Goal: Communication & Community: Connect with others

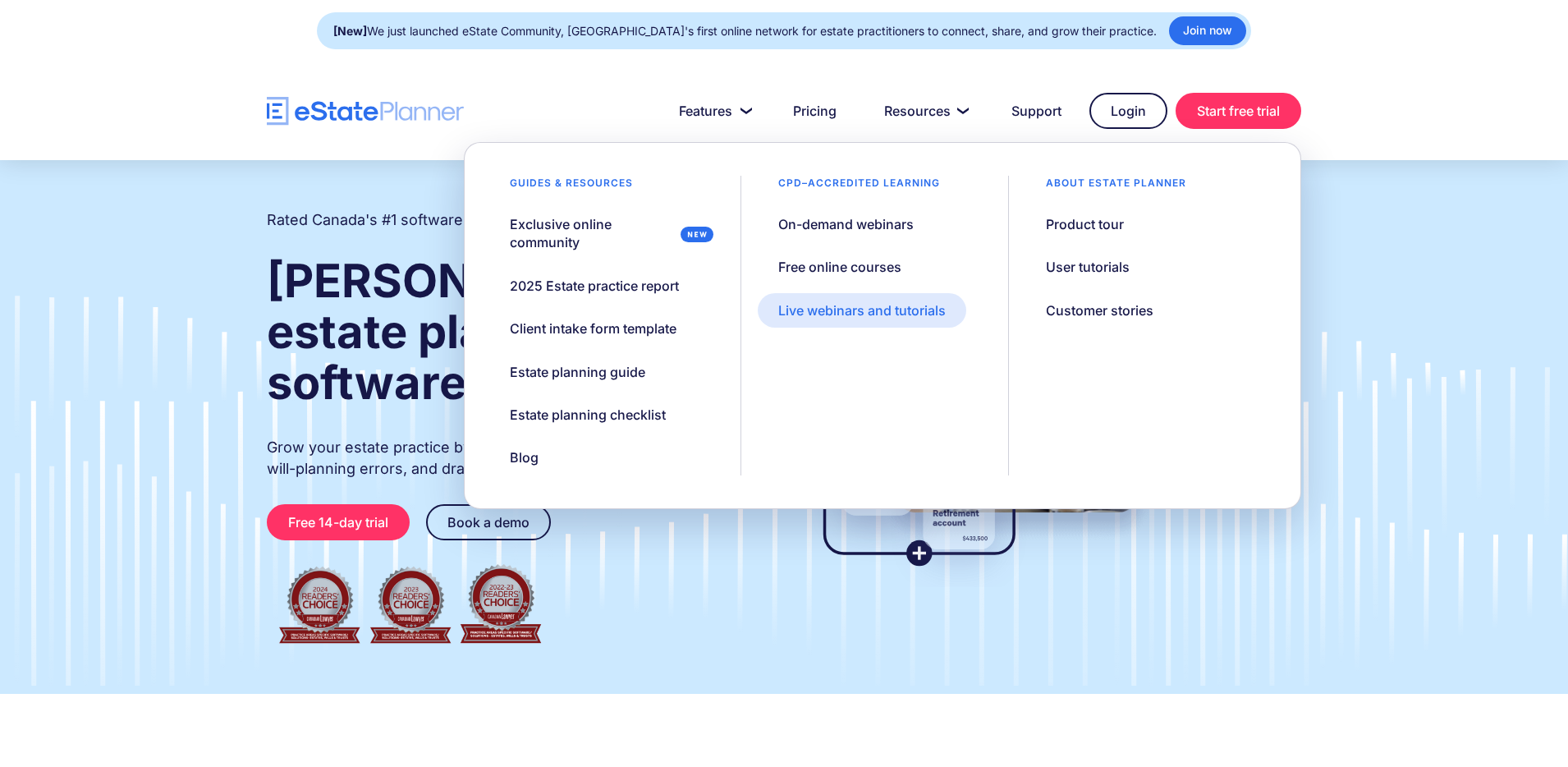
click at [885, 294] on link "Live webinars and tutorials" at bounding box center [862, 310] width 208 height 34
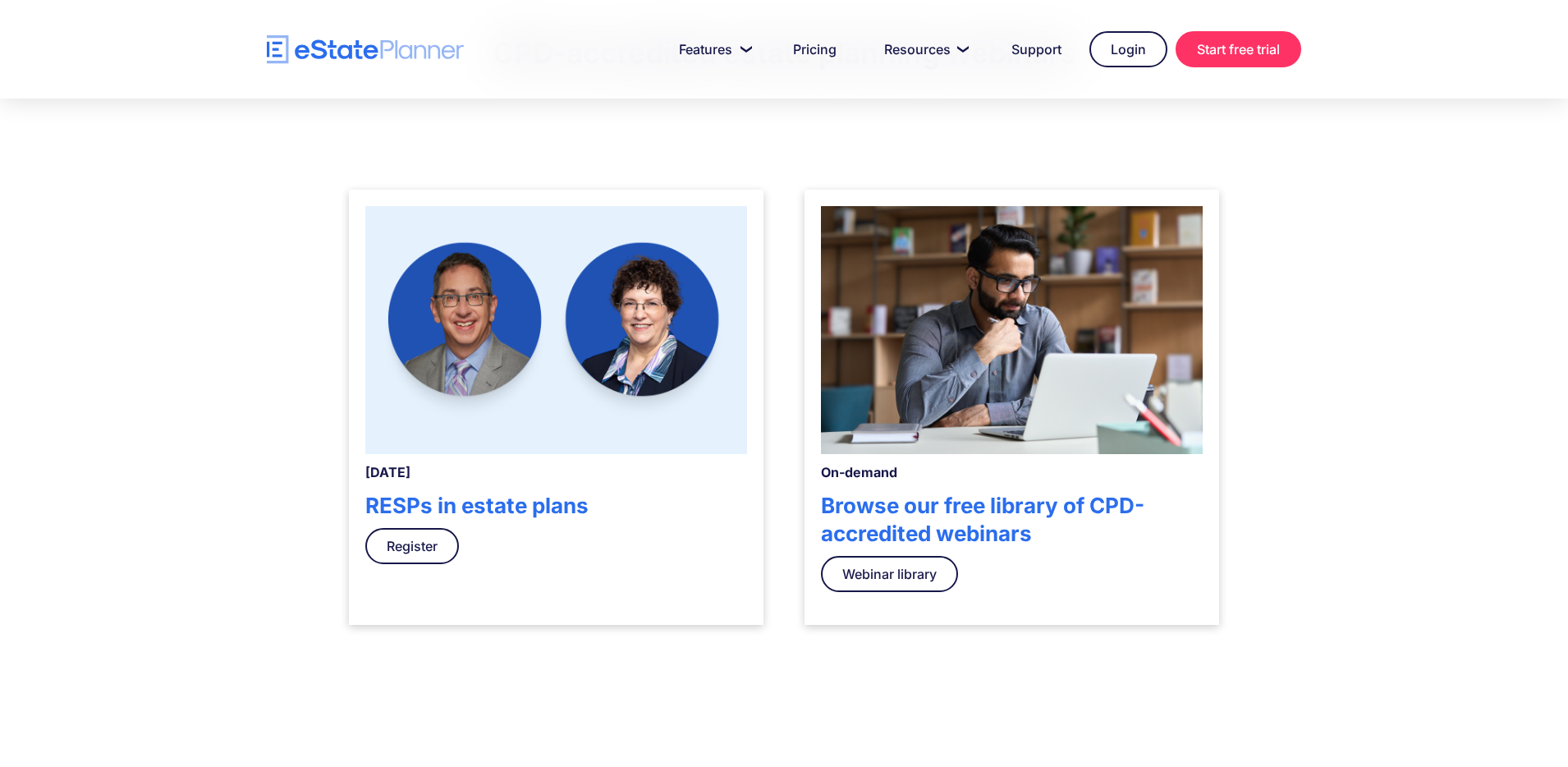
scroll to position [583, 0]
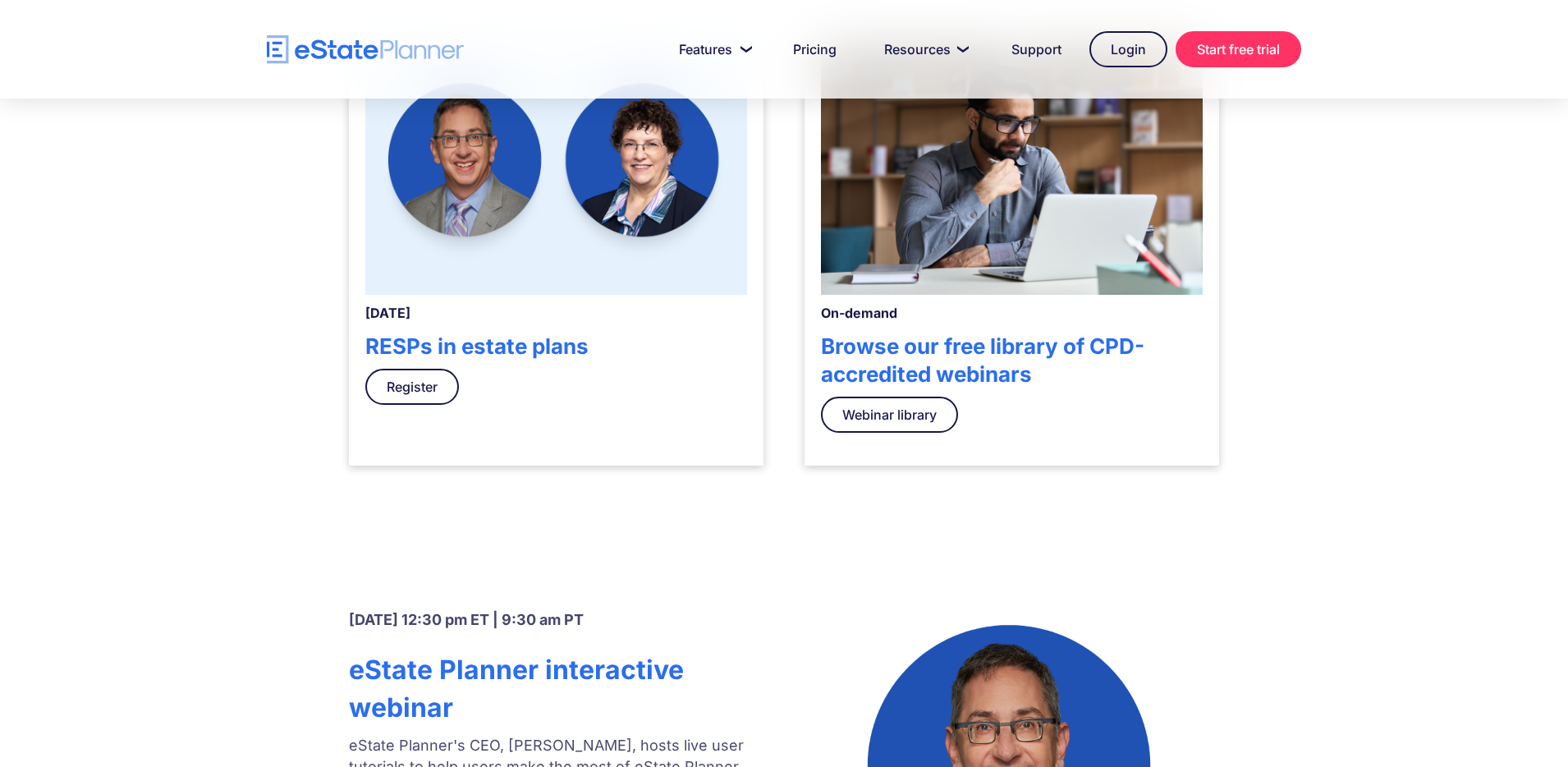
click at [676, 251] on img at bounding box center [556, 170] width 382 height 248
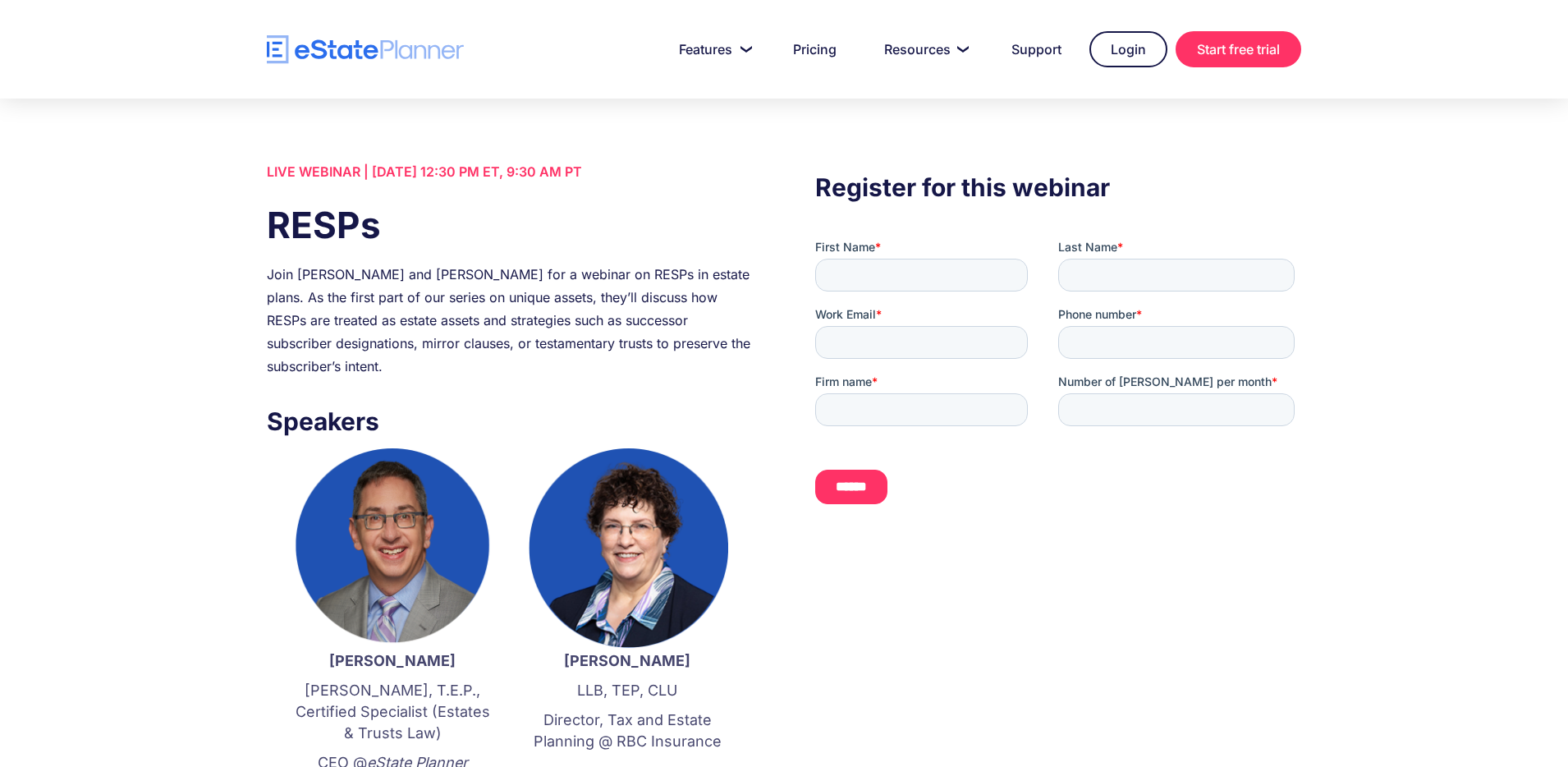
click at [383, 174] on div "LIVE WEBINAR | August 21 2025, 12:30 PM ET, 9:30 AM PT" at bounding box center [510, 172] width 486 height 23
copy div "LIVE WEBINAR | August 21 2025, 12:30 PM ET, 9:30 AM PT"
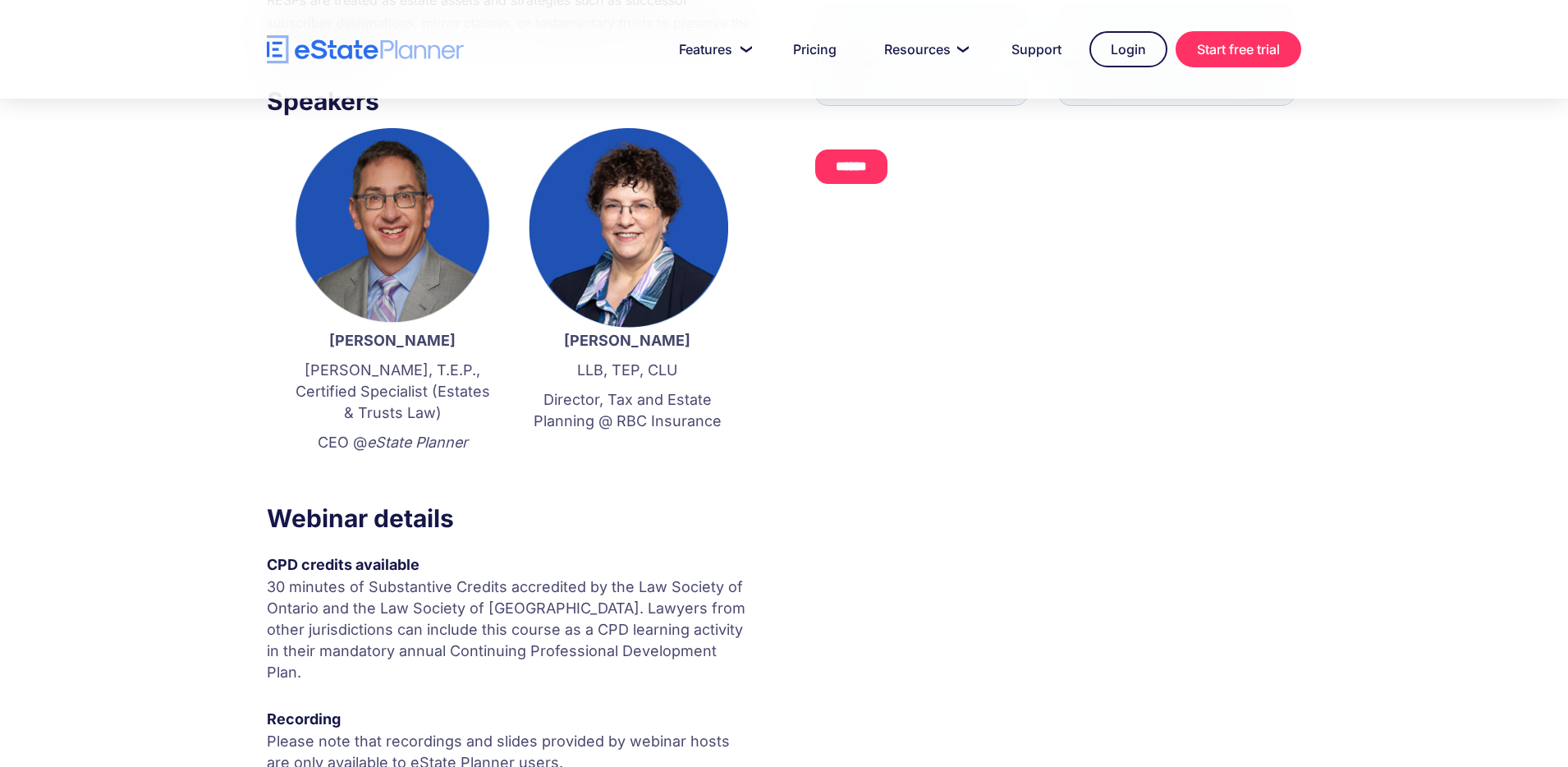
scroll to position [612, 0]
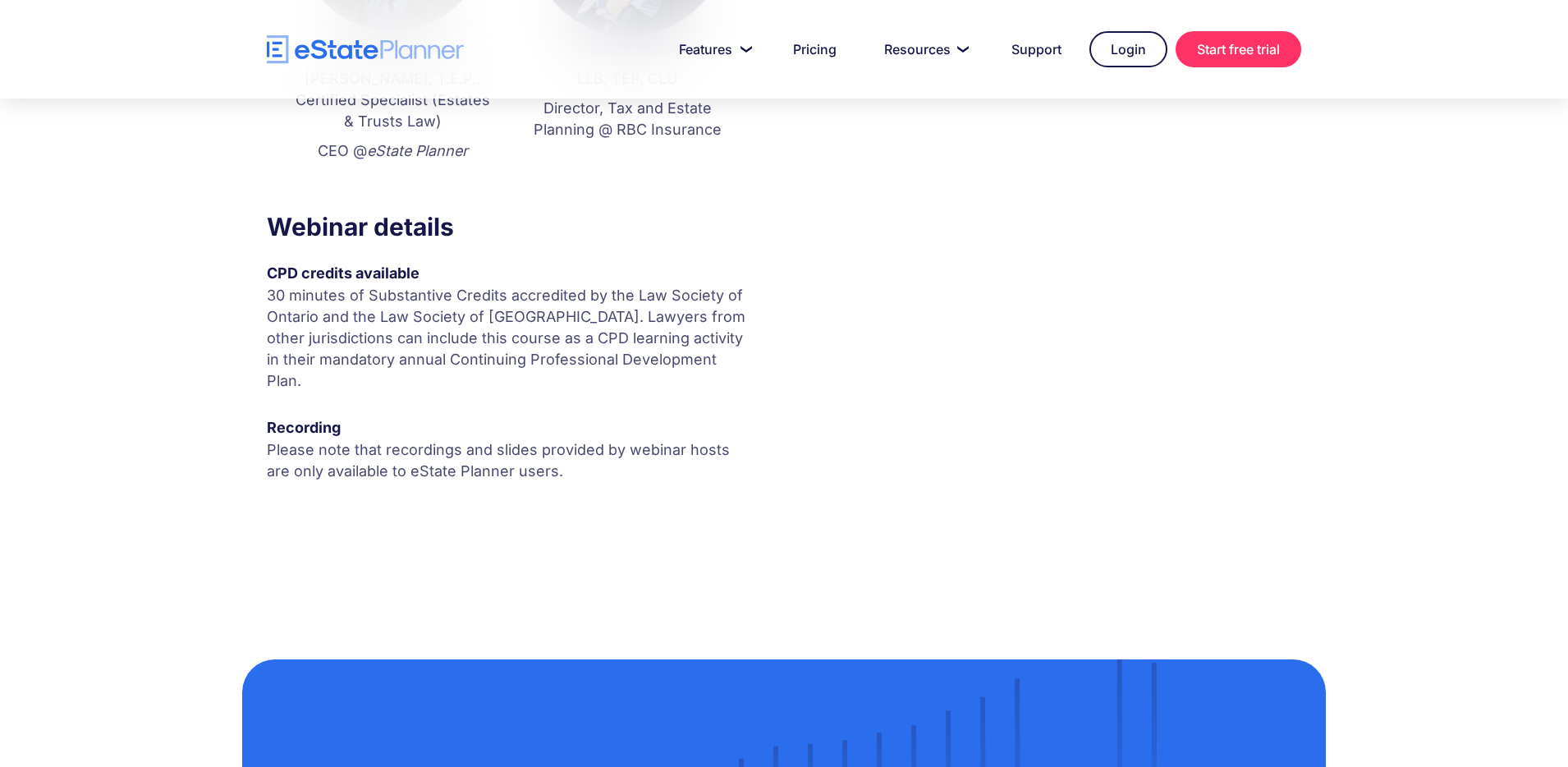
click at [347, 337] on p "30 minutes of Substantive Credits accredited by the Law Society of Ontario and …" at bounding box center [510, 338] width 486 height 107
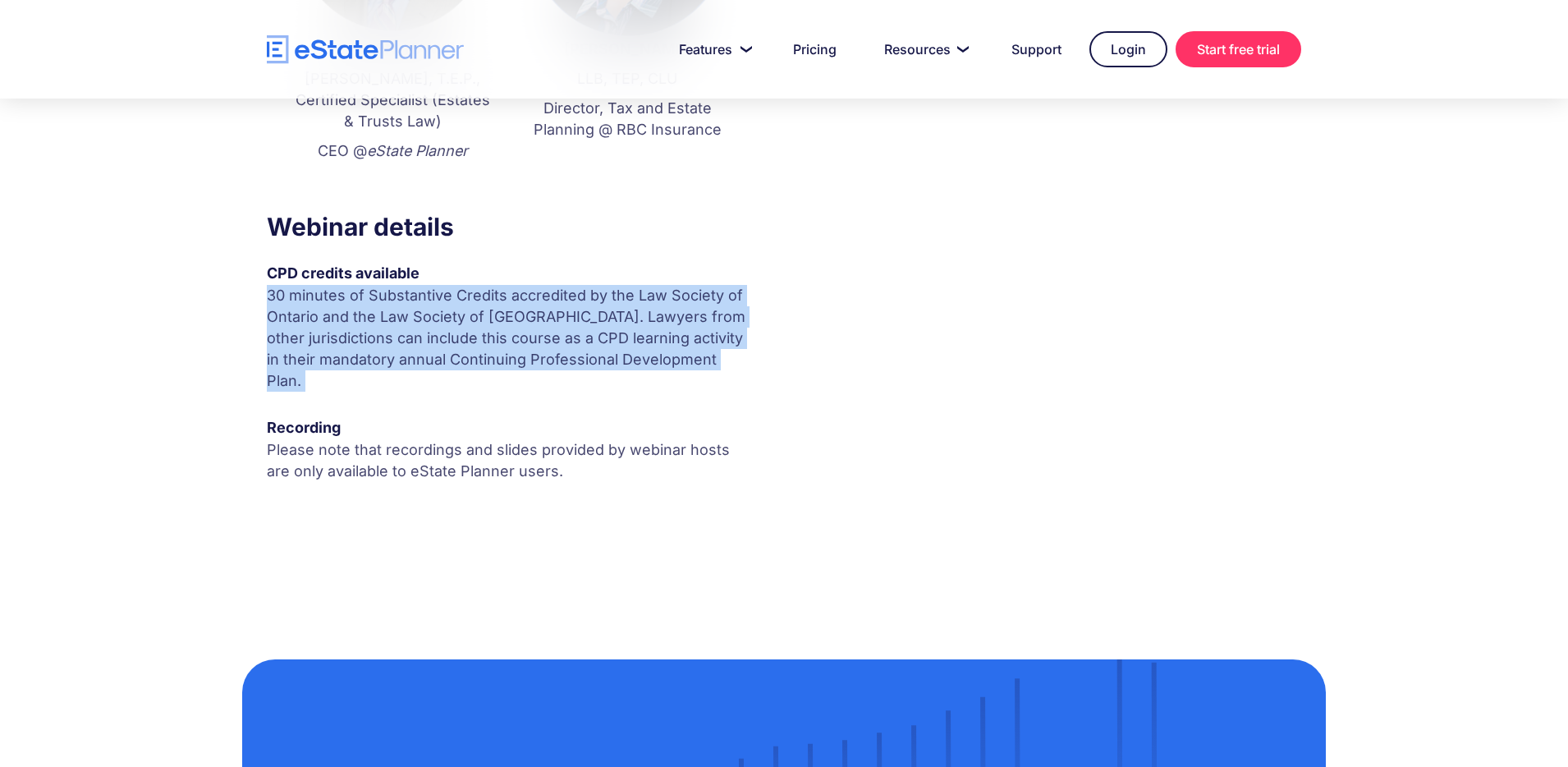
click at [347, 337] on p "30 minutes of Substantive Credits accredited by the Law Society of Ontario and …" at bounding box center [510, 338] width 486 height 107
copy p "30 minutes of Substantive Credits accredited by the Law Society of Ontario and …"
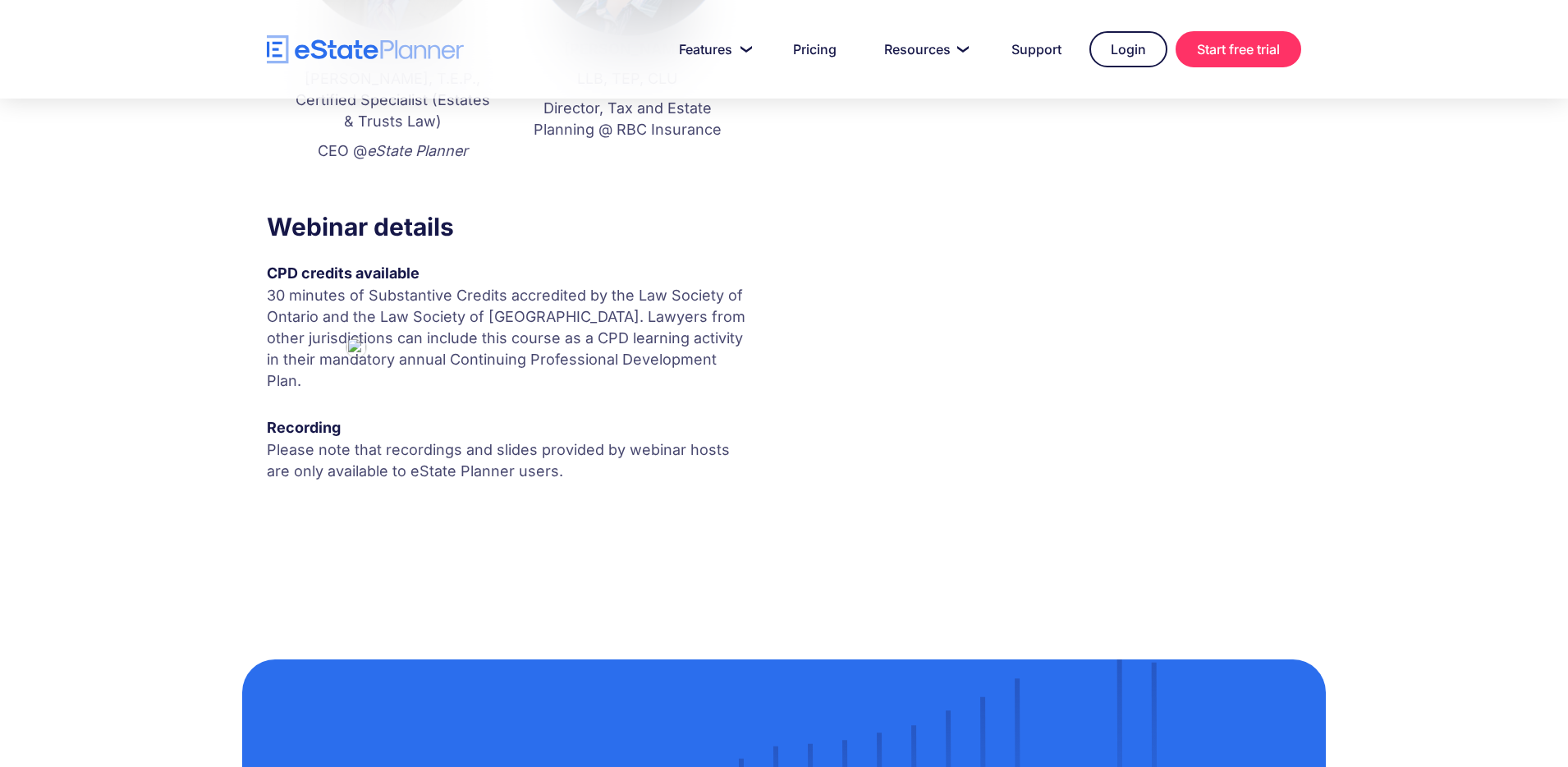
click at [444, 440] on p "Please note that recordings and slides provided by webinar hosts are only avail…" at bounding box center [510, 461] width 486 height 43
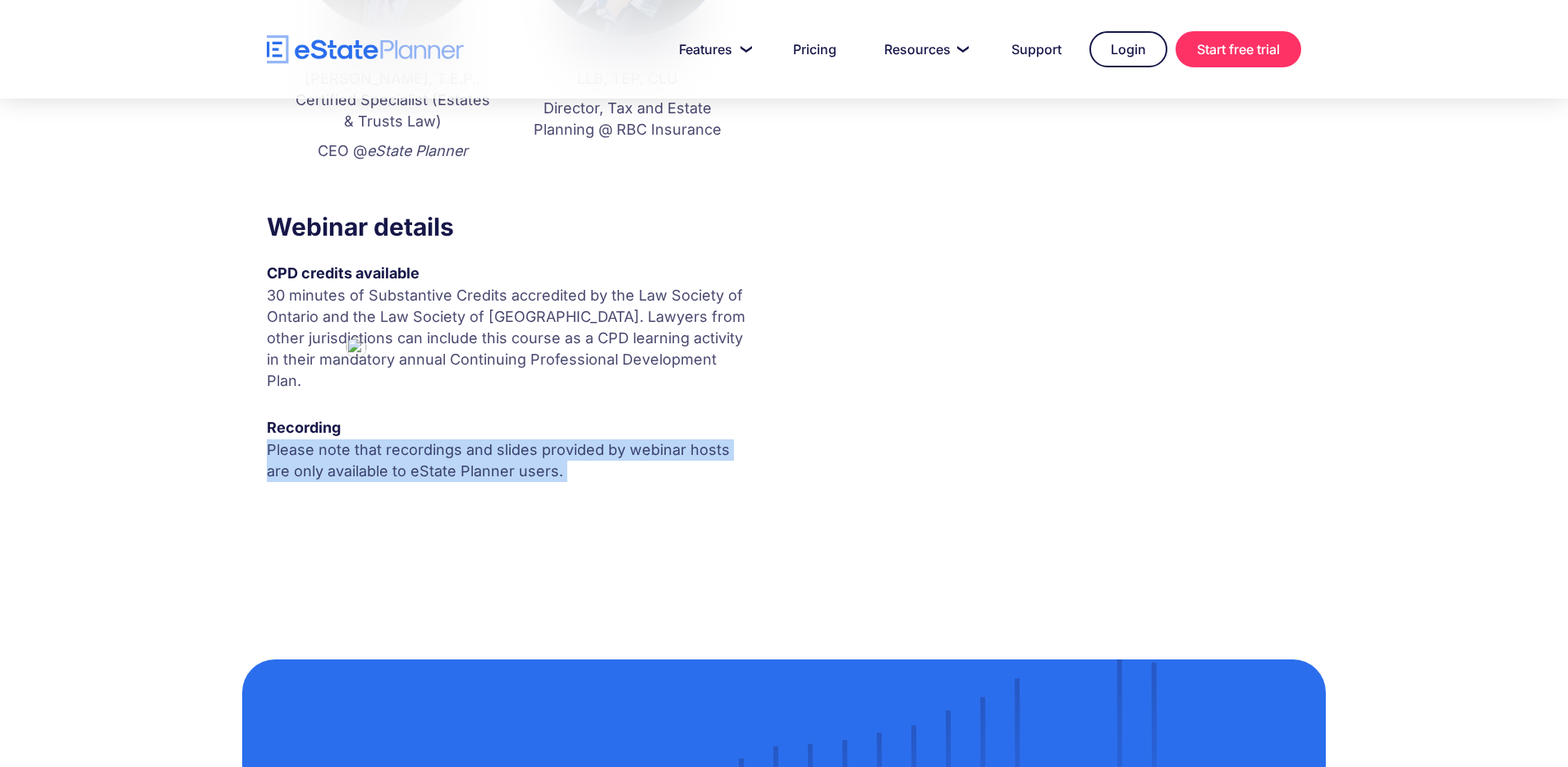
click at [444, 440] on p "Please note that recordings and slides provided by webinar hosts are only avail…" at bounding box center [510, 461] width 486 height 43
copy p "Please note that recordings and slides provided by webinar hosts are only avail…"
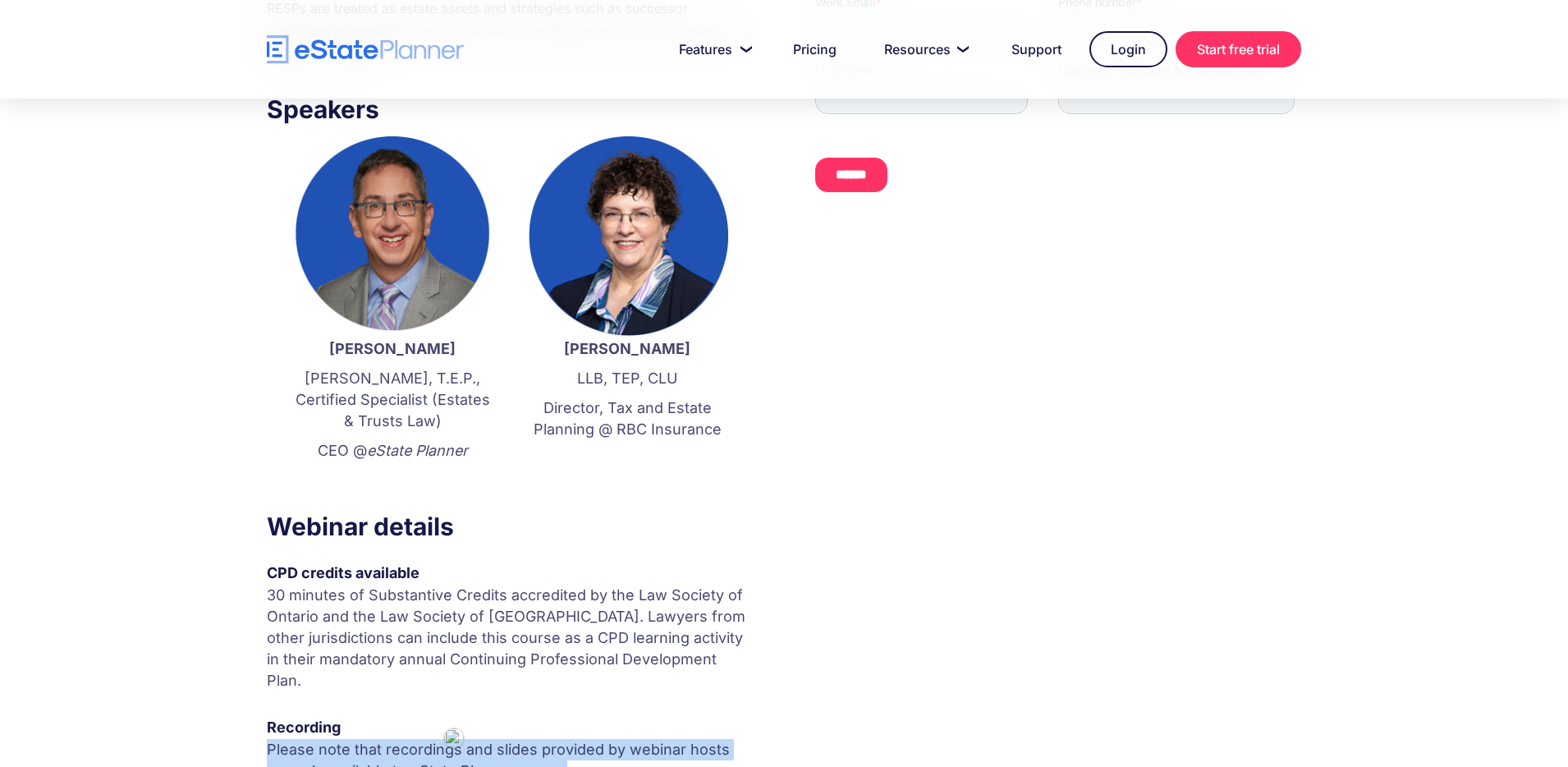
scroll to position [143, 0]
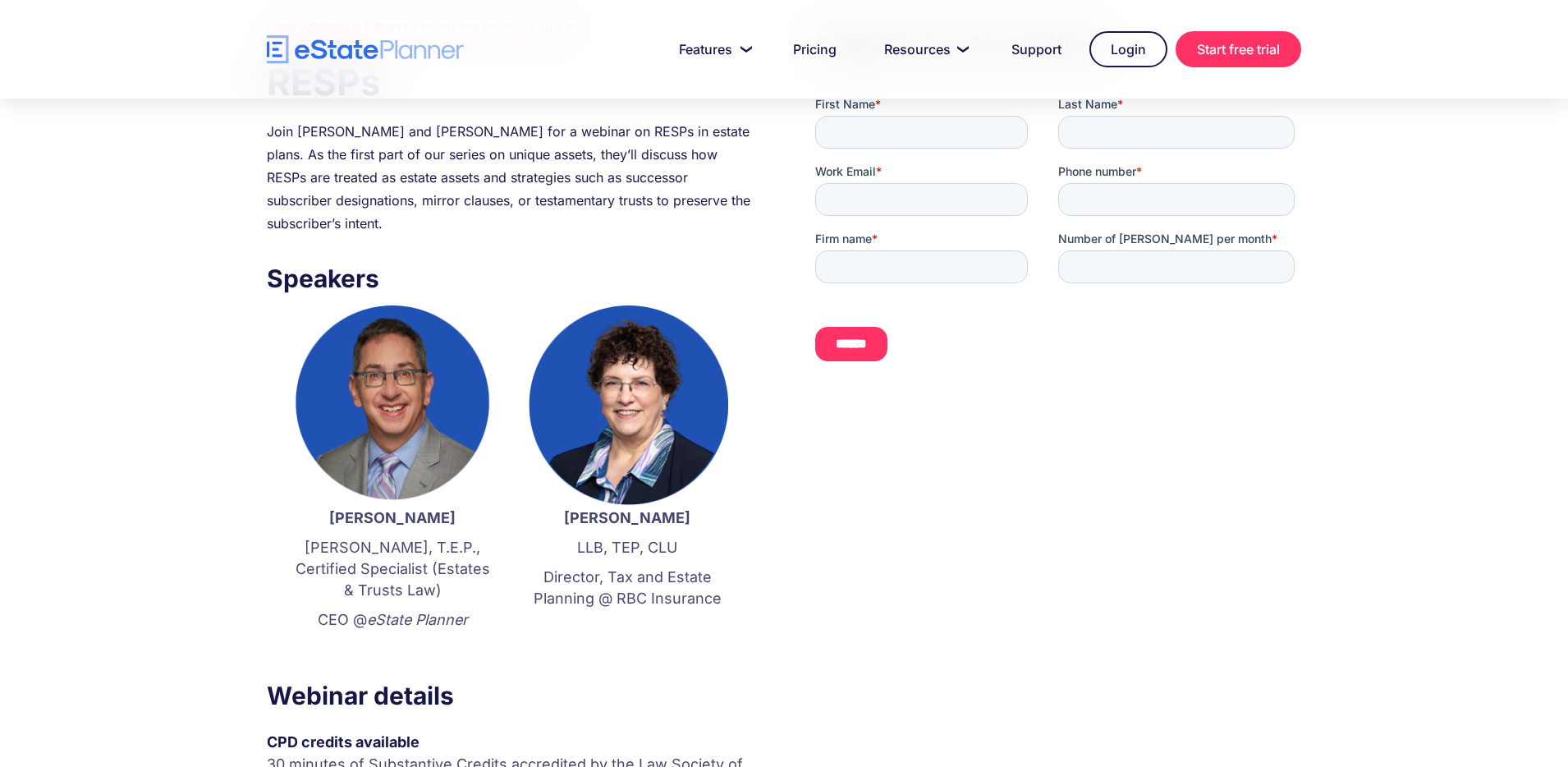
click at [354, 538] on p "J.D., T.E.P., Certified Specialist (Estates & Trusts Law)" at bounding box center [392, 568] width 202 height 64
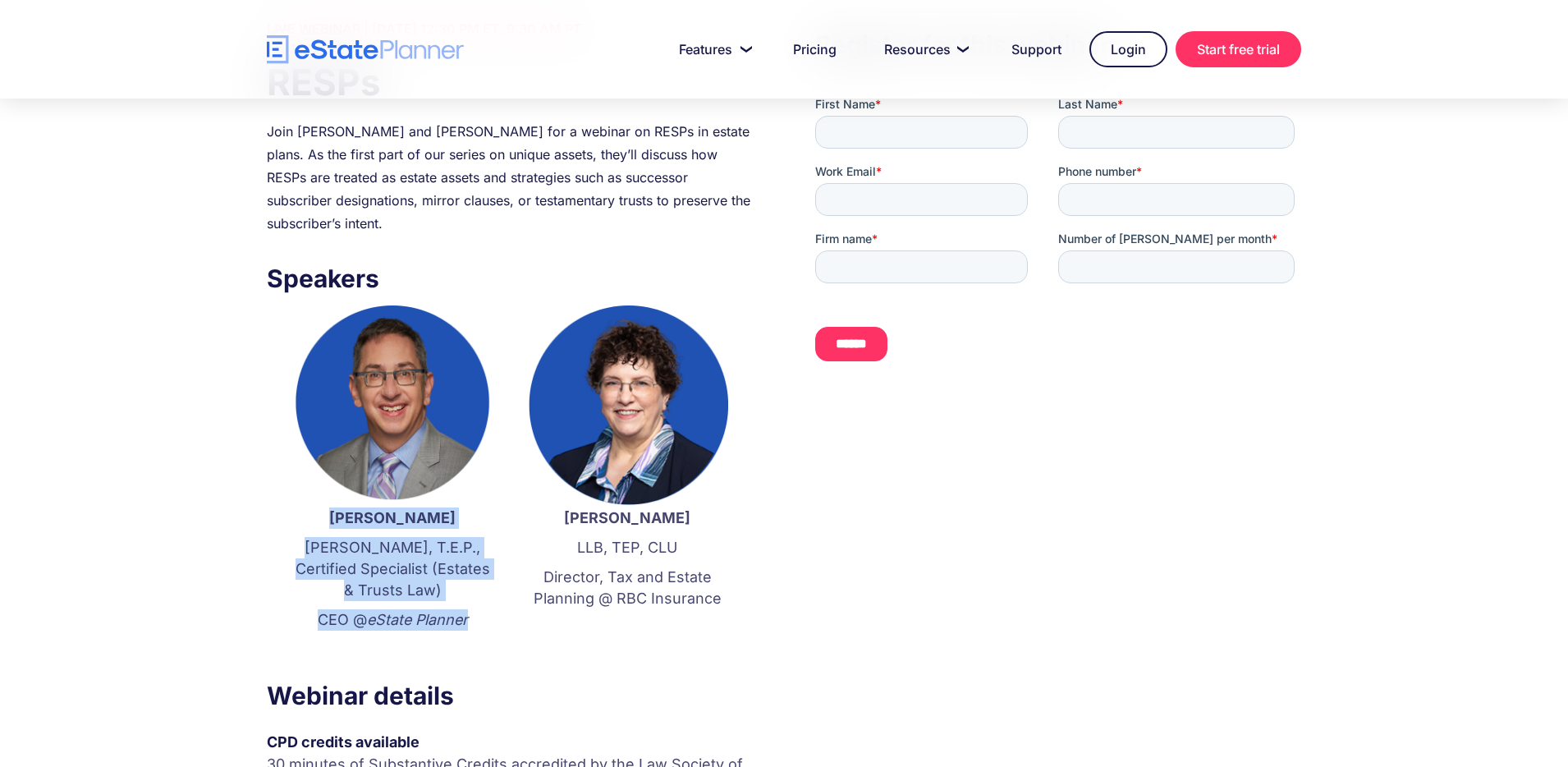
drag, startPoint x: 351, startPoint y: 514, endPoint x: 481, endPoint y: 618, distance: 166.5
click at [481, 618] on div "Jordan Atin J.D., T.E.P., Certified Specialist (Estates & Trusts Law) CEO @ eSt…" at bounding box center [392, 588] width 202 height 161
copy div "Jordan Atin J.D., T.E.P., Certified Specialist (Estates & Trusts Law) CEO @ eSt…"
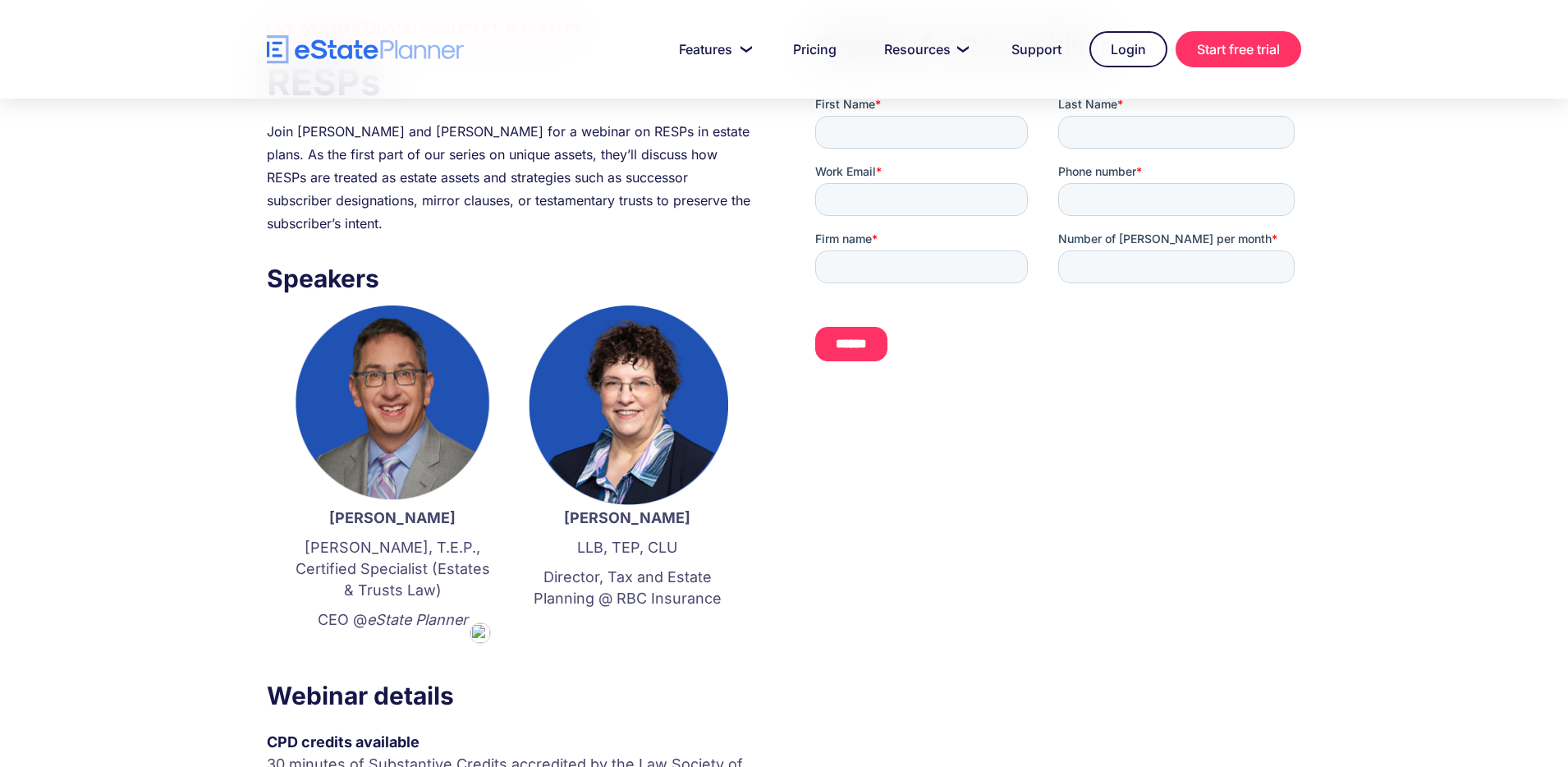
click at [642, 191] on div "Join Jordan Atin and Kathryn Bennett for a webinar on RESPs in estate plans. As…" at bounding box center [510, 177] width 486 height 115
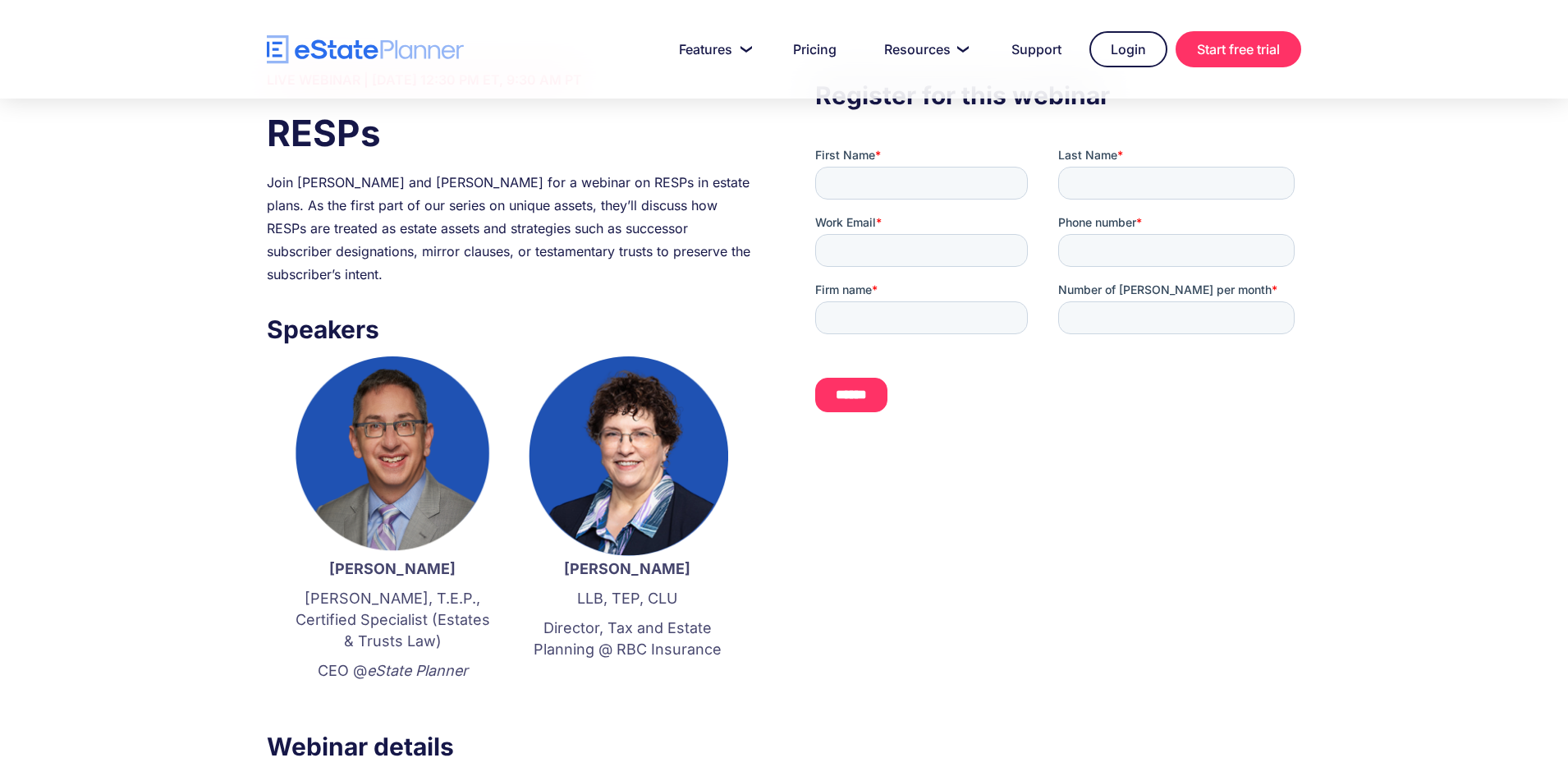
scroll to position [52, 0]
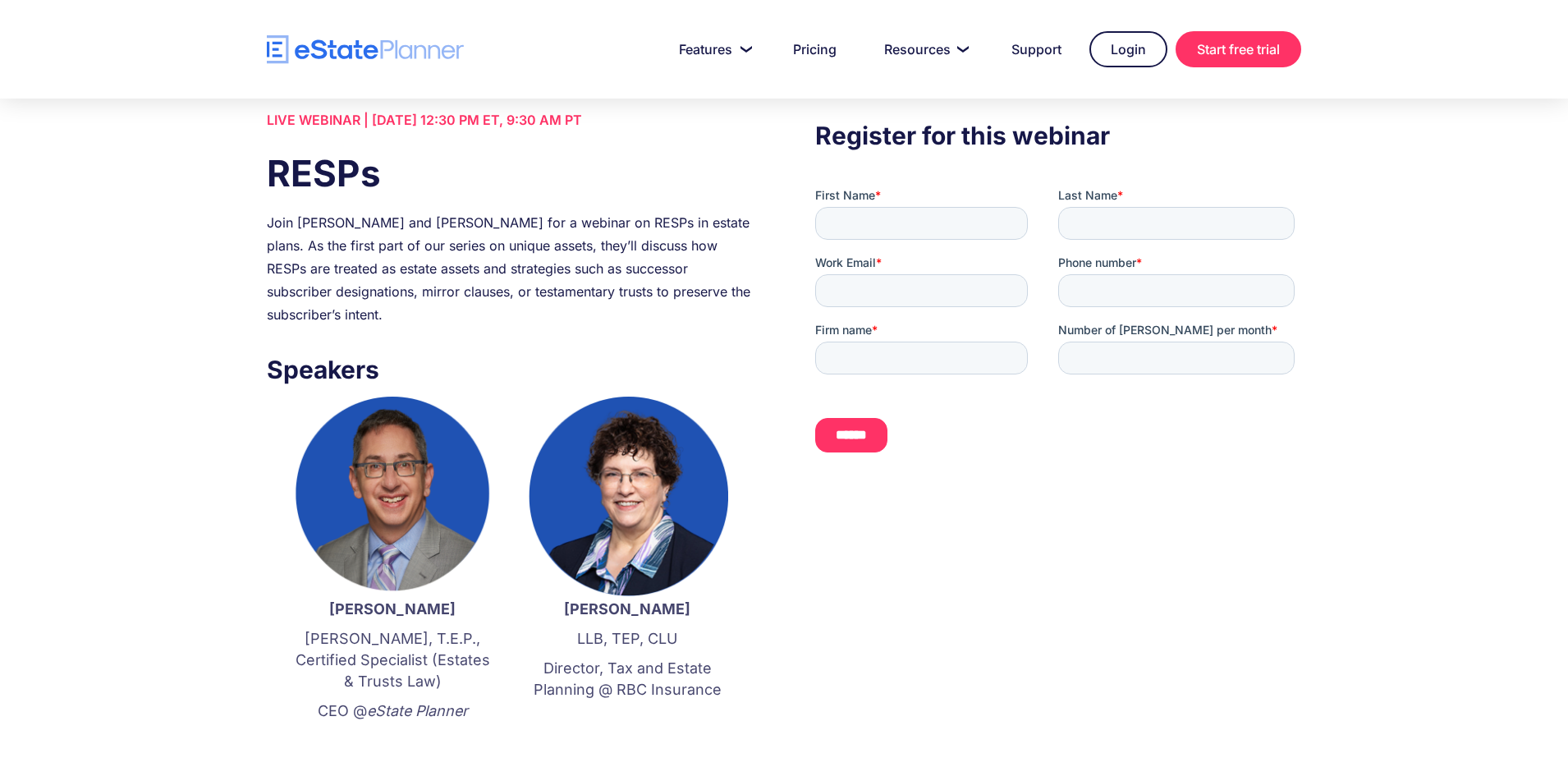
click at [500, 257] on div "Join Jordan Atin and Kathryn Bennett for a webinar on RESPs in estate plans. As…" at bounding box center [510, 268] width 486 height 115
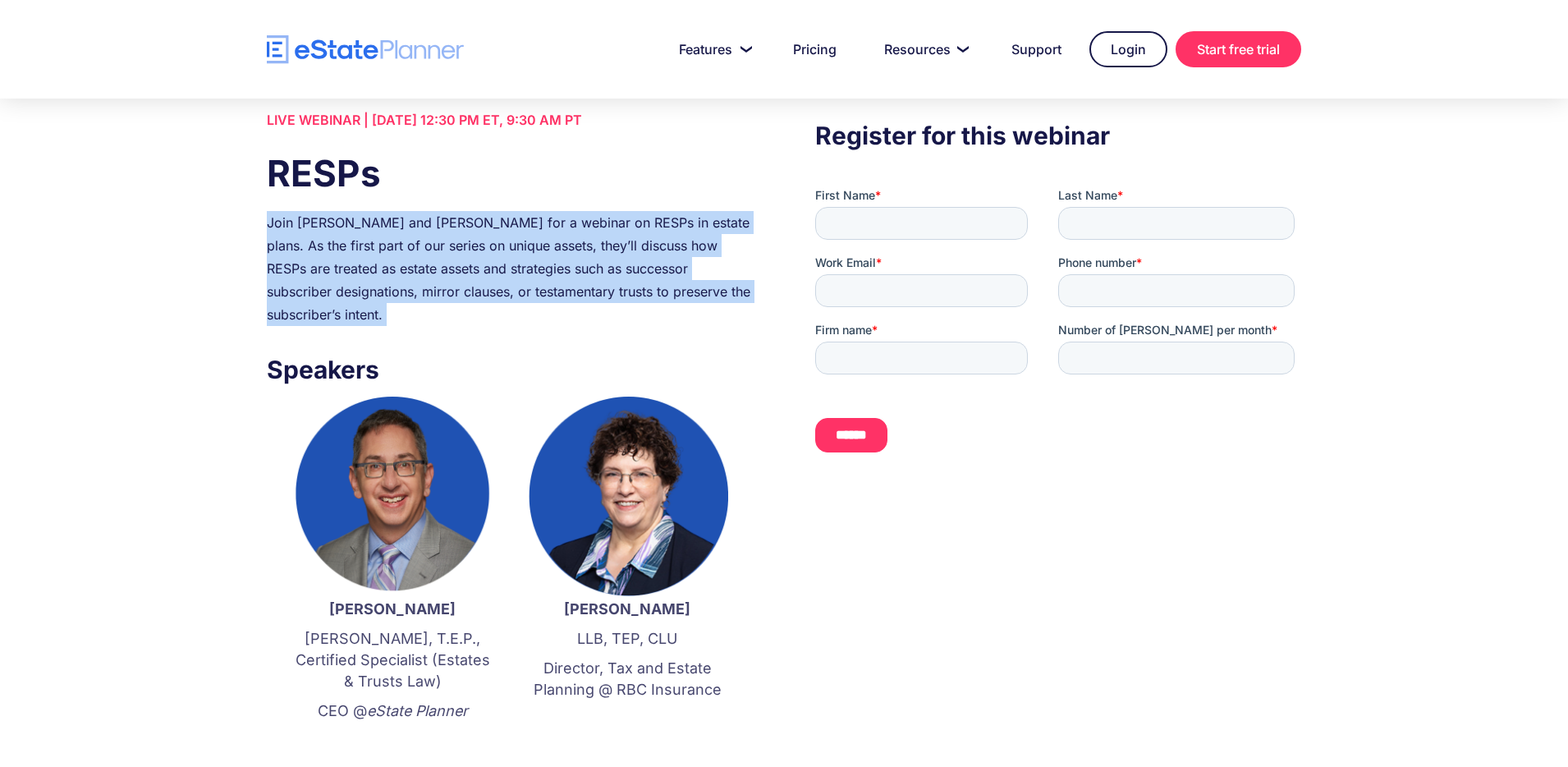
click at [500, 257] on div "Join Jordan Atin and Kathryn Bennett for a webinar on RESPs in estate plans. As…" at bounding box center [510, 268] width 486 height 115
copy div "Join Jordan Atin and Kathryn Bennett for a webinar on RESPs in estate plans. As…"
click at [352, 46] on img "home" at bounding box center [365, 49] width 197 height 29
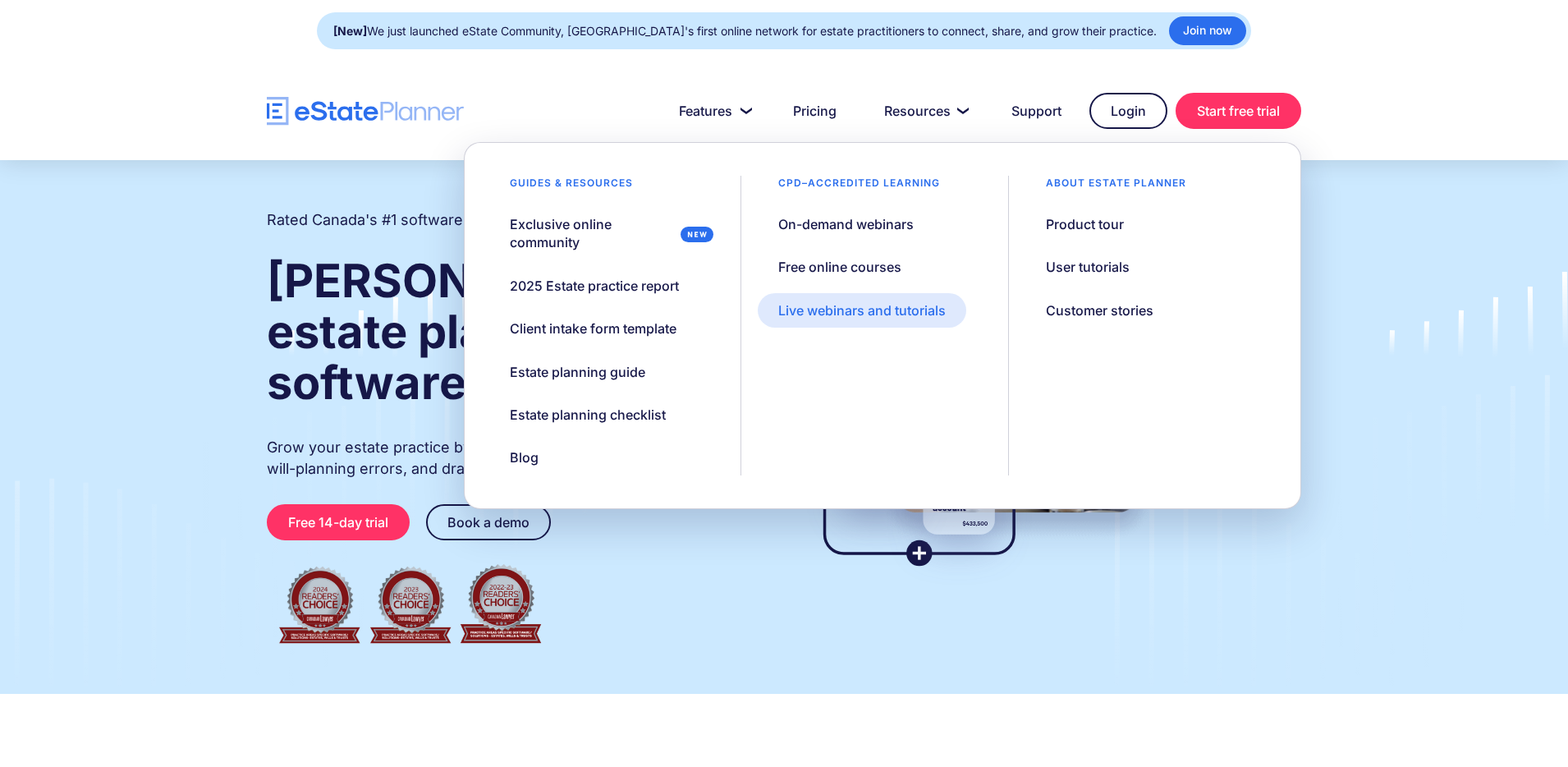
click at [866, 305] on div "Live webinars and tutorials" at bounding box center [861, 310] width 167 height 18
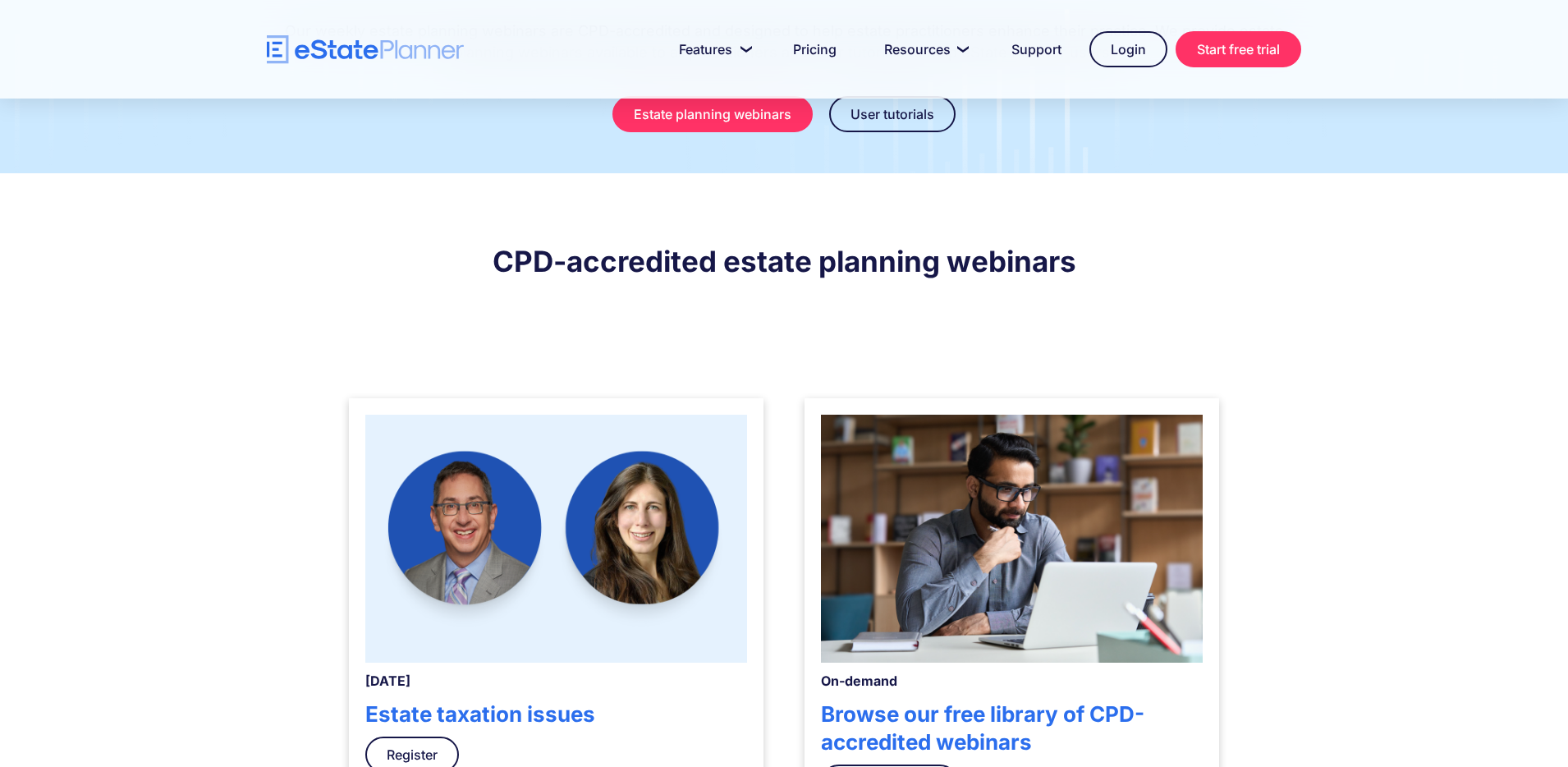
scroll to position [395, 0]
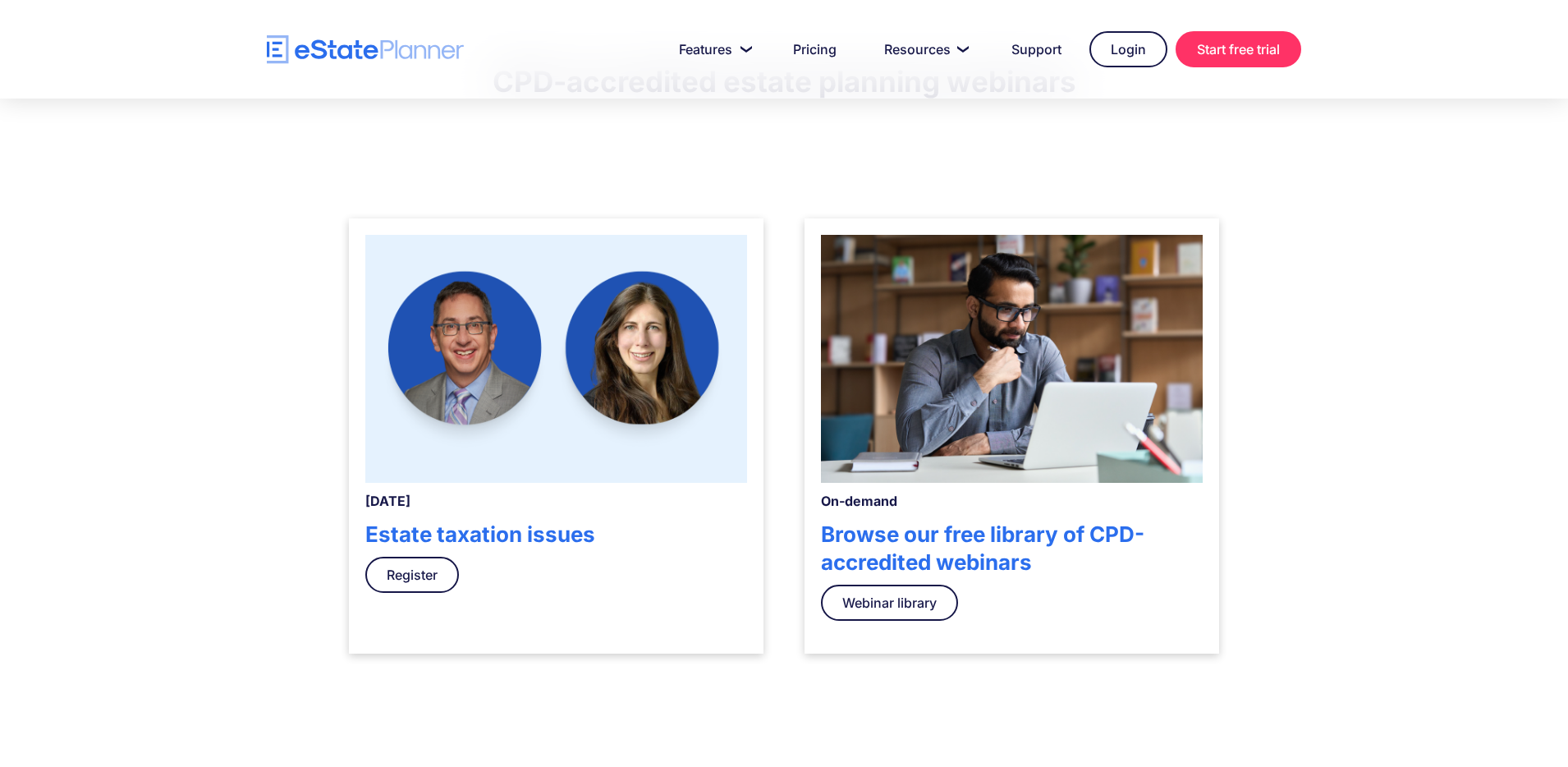
click at [553, 392] on img at bounding box center [556, 358] width 382 height 248
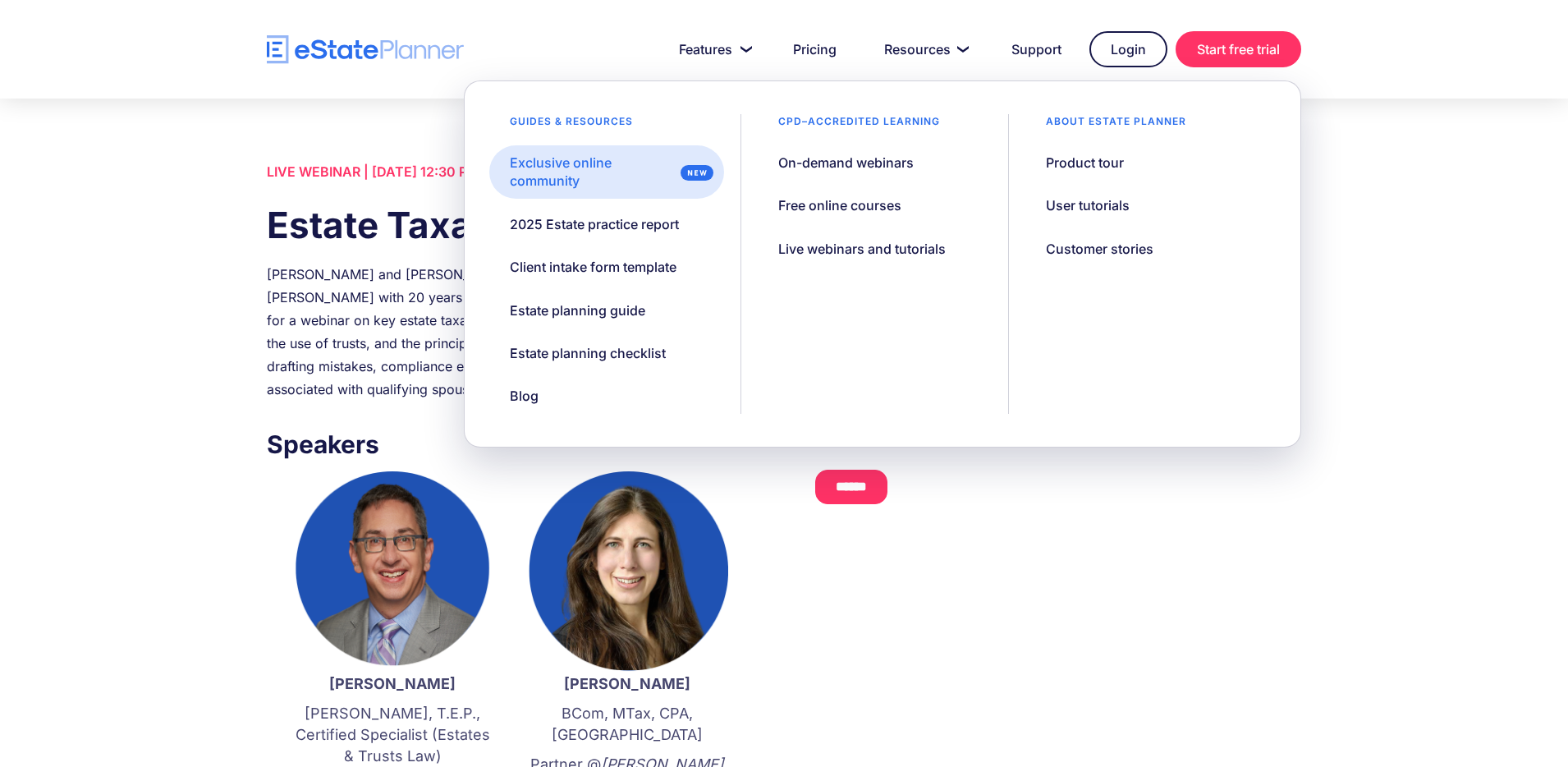
click at [568, 179] on div "Exclusive online community" at bounding box center [592, 172] width 165 height 37
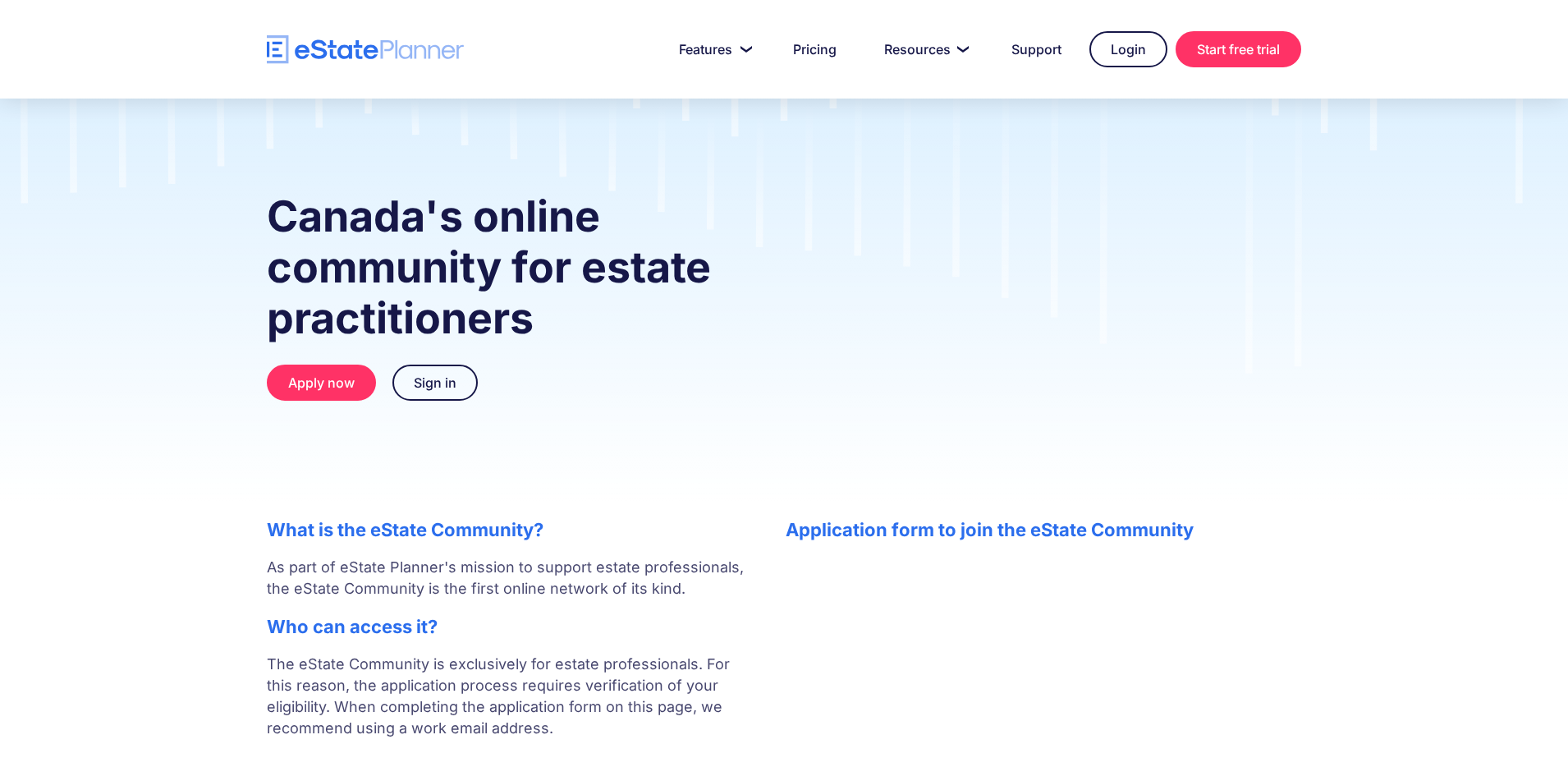
click at [476, 268] on strong "Canada's online community for estate practitioners" at bounding box center [489, 267] width 444 height 153
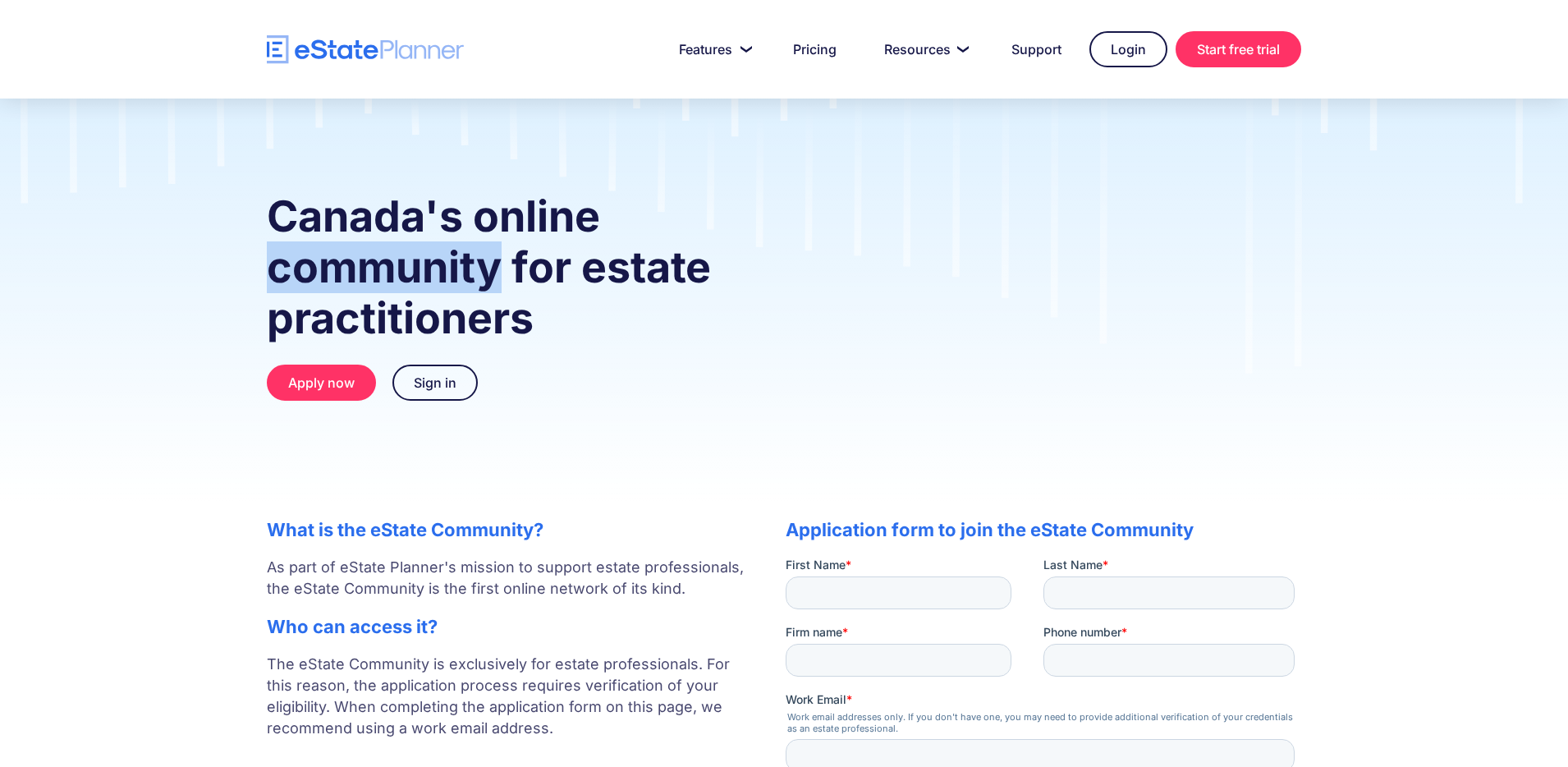
click at [476, 268] on strong "Canada's online community for estate practitioners" at bounding box center [489, 267] width 444 height 153
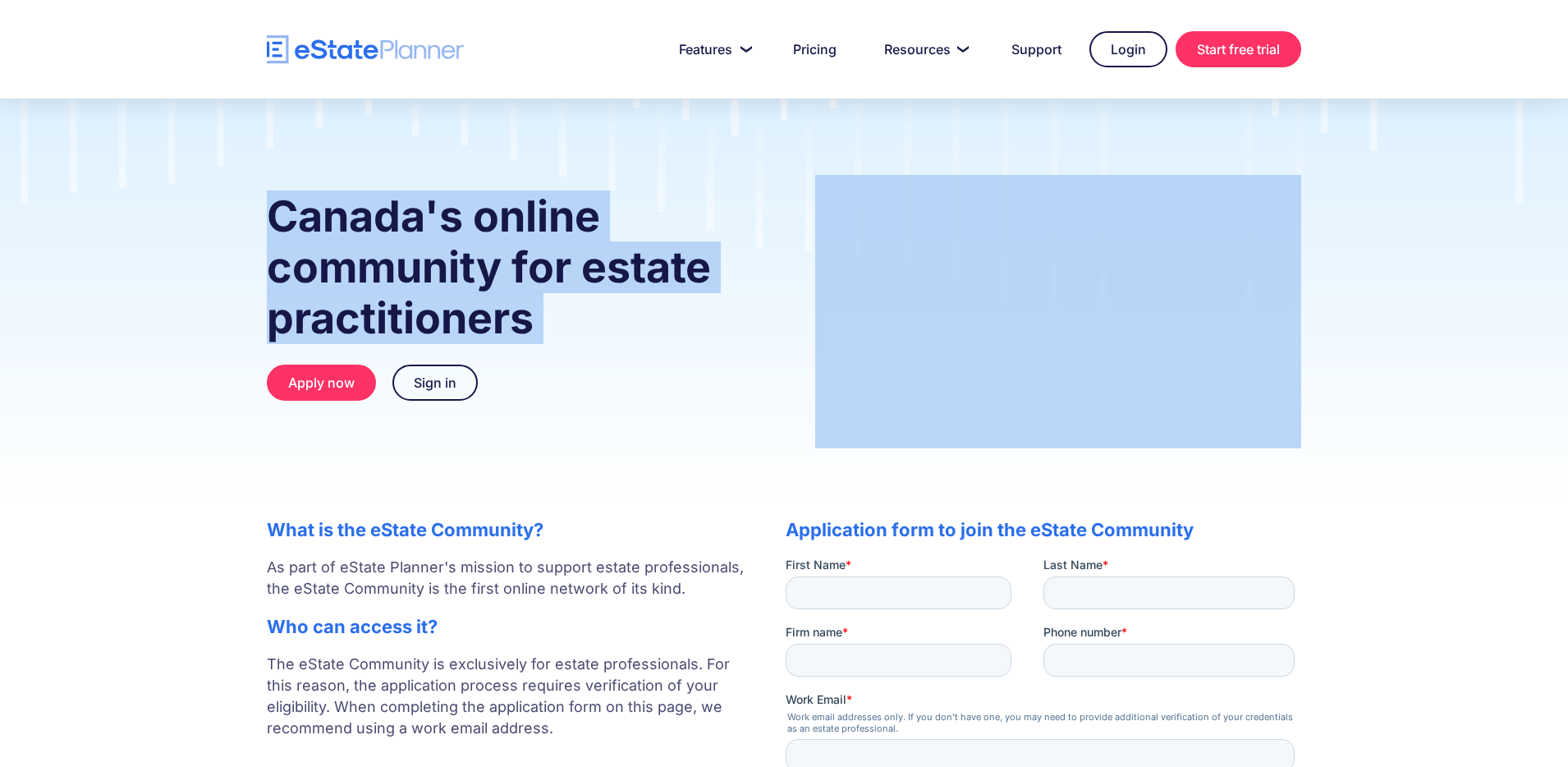
click at [476, 268] on strong "Canada's online community for estate practitioners" at bounding box center [489, 267] width 444 height 153
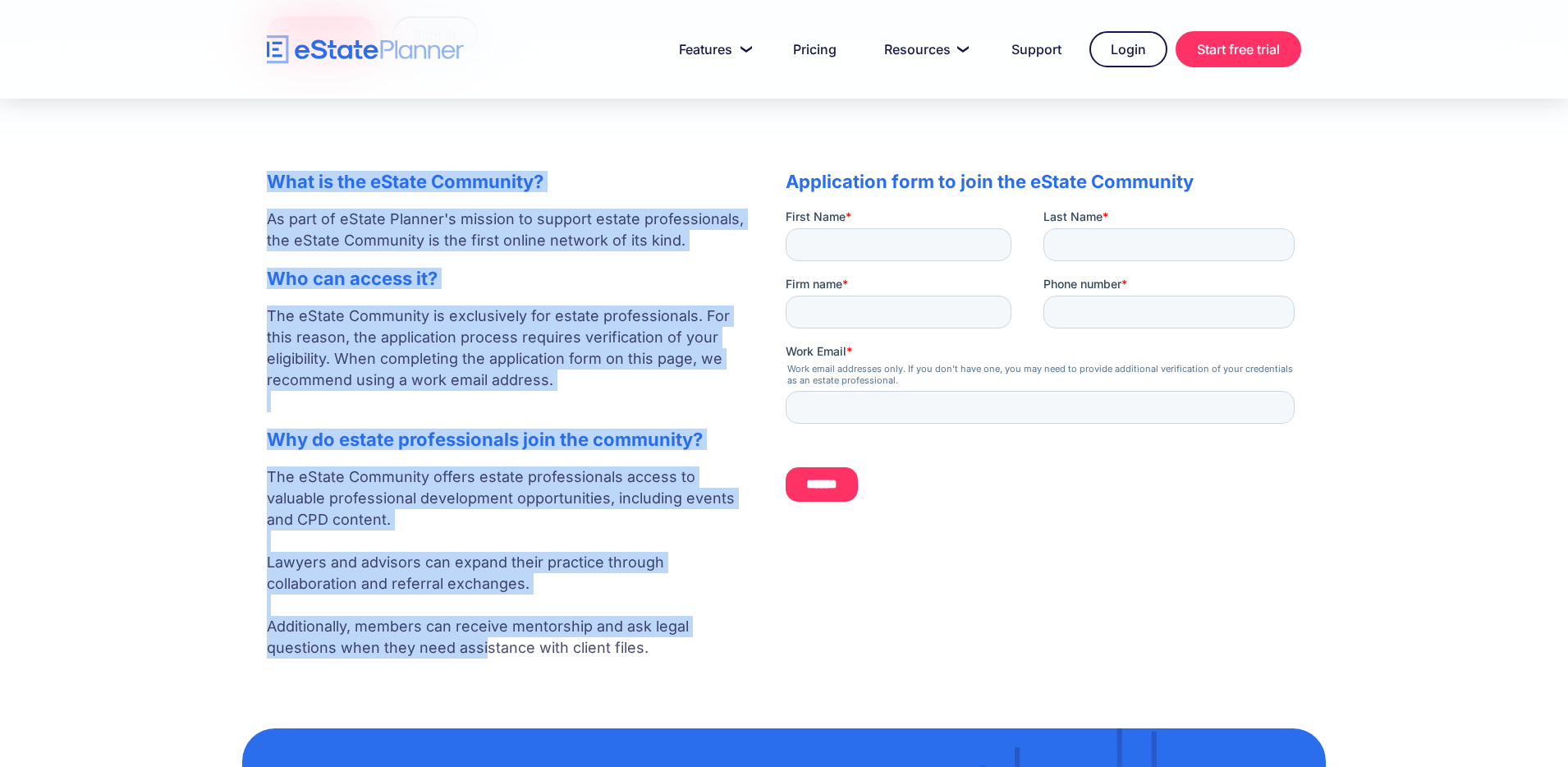
scroll to position [459, 0]
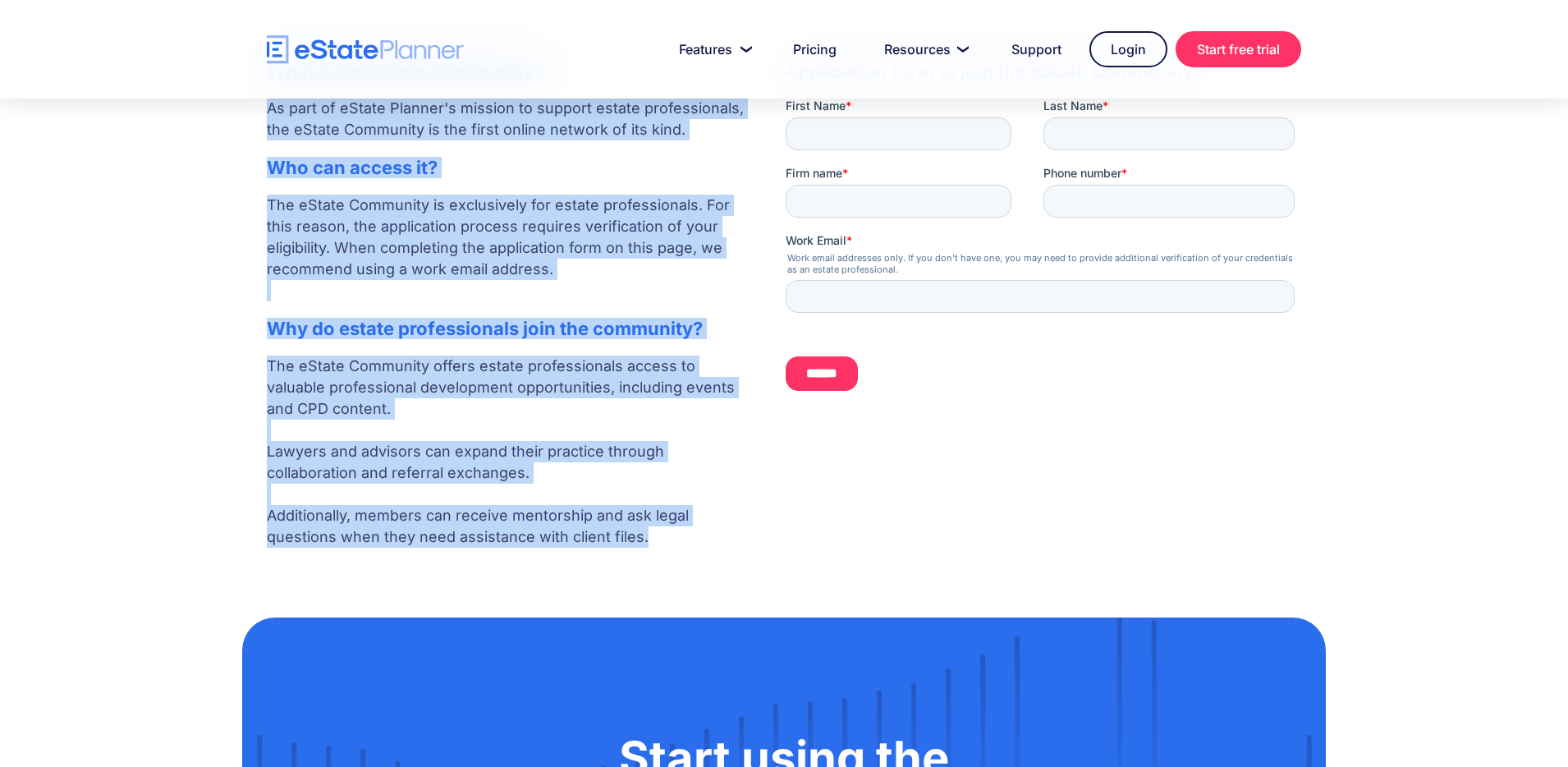
drag, startPoint x: 270, startPoint y: 472, endPoint x: 655, endPoint y: 545, distance: 391.9
click at [655, 545] on div "What is the eState Community? As part of eState Planner's mission to support es…" at bounding box center [510, 299] width 486 height 512
copy div "What is the eState Community? As part of eState Planner's mission to support es…"
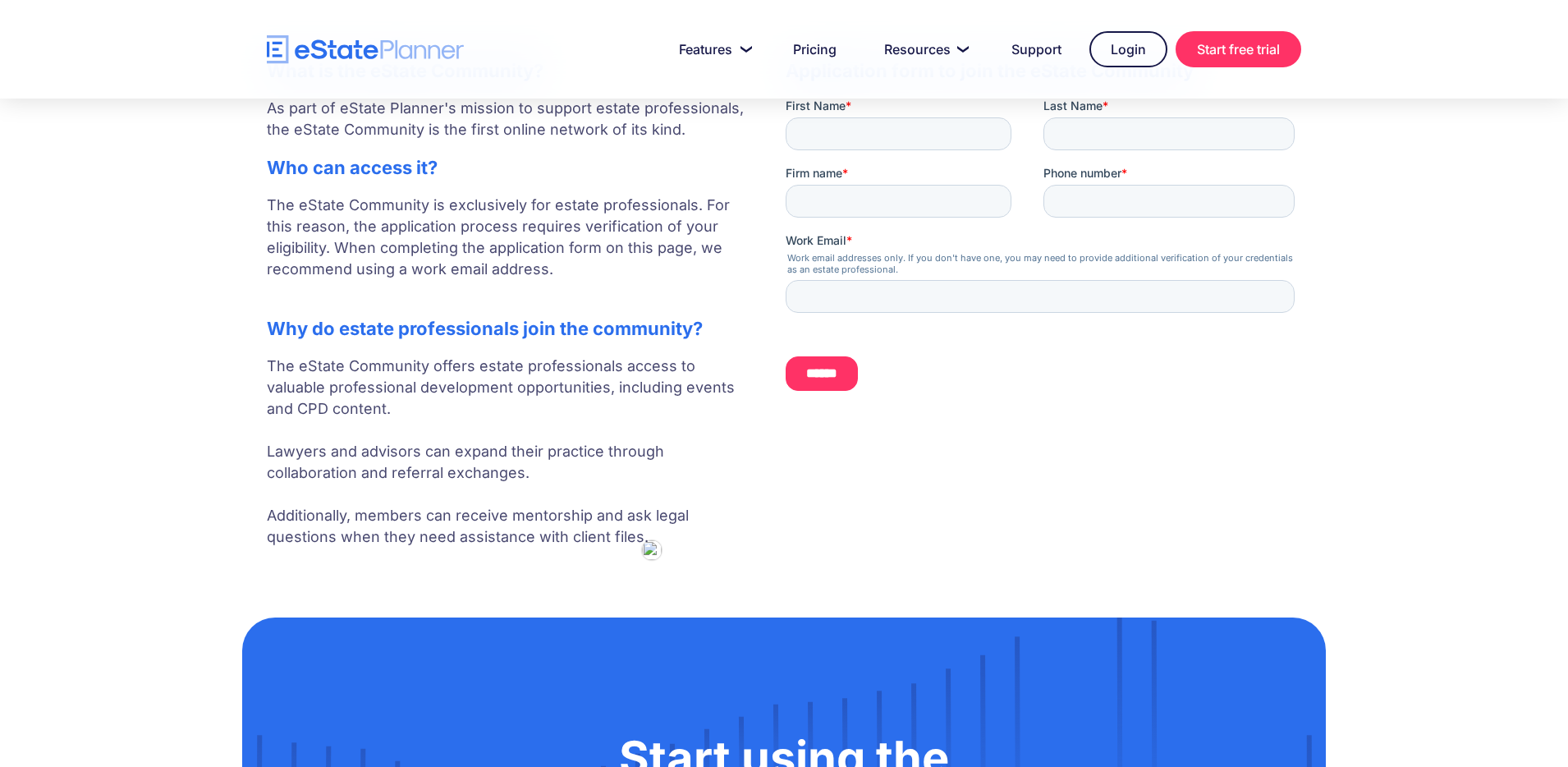
click at [974, 419] on div "Application form to join the eState Community" at bounding box center [1044, 240] width 516 height 392
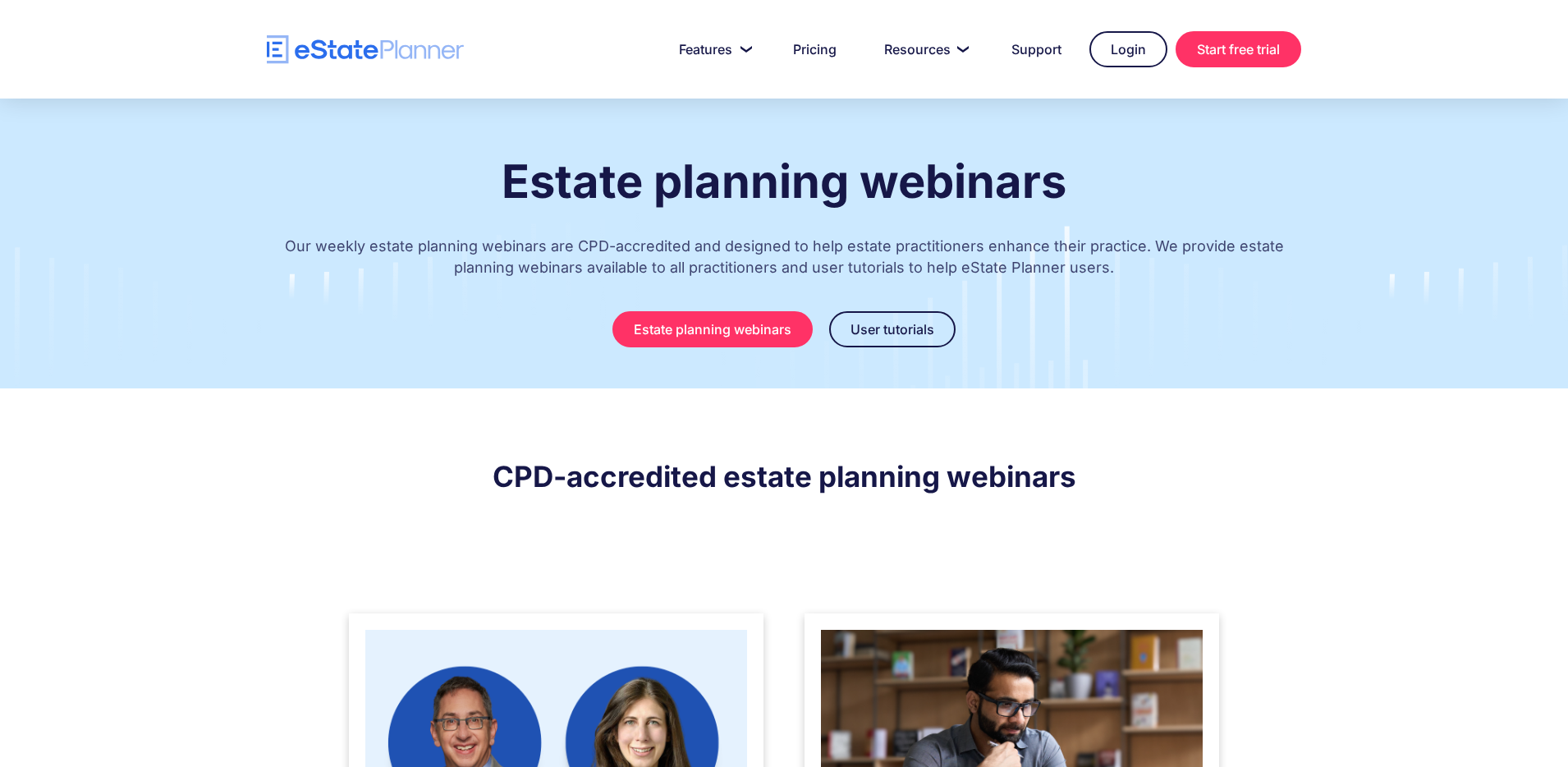
scroll to position [257, 0]
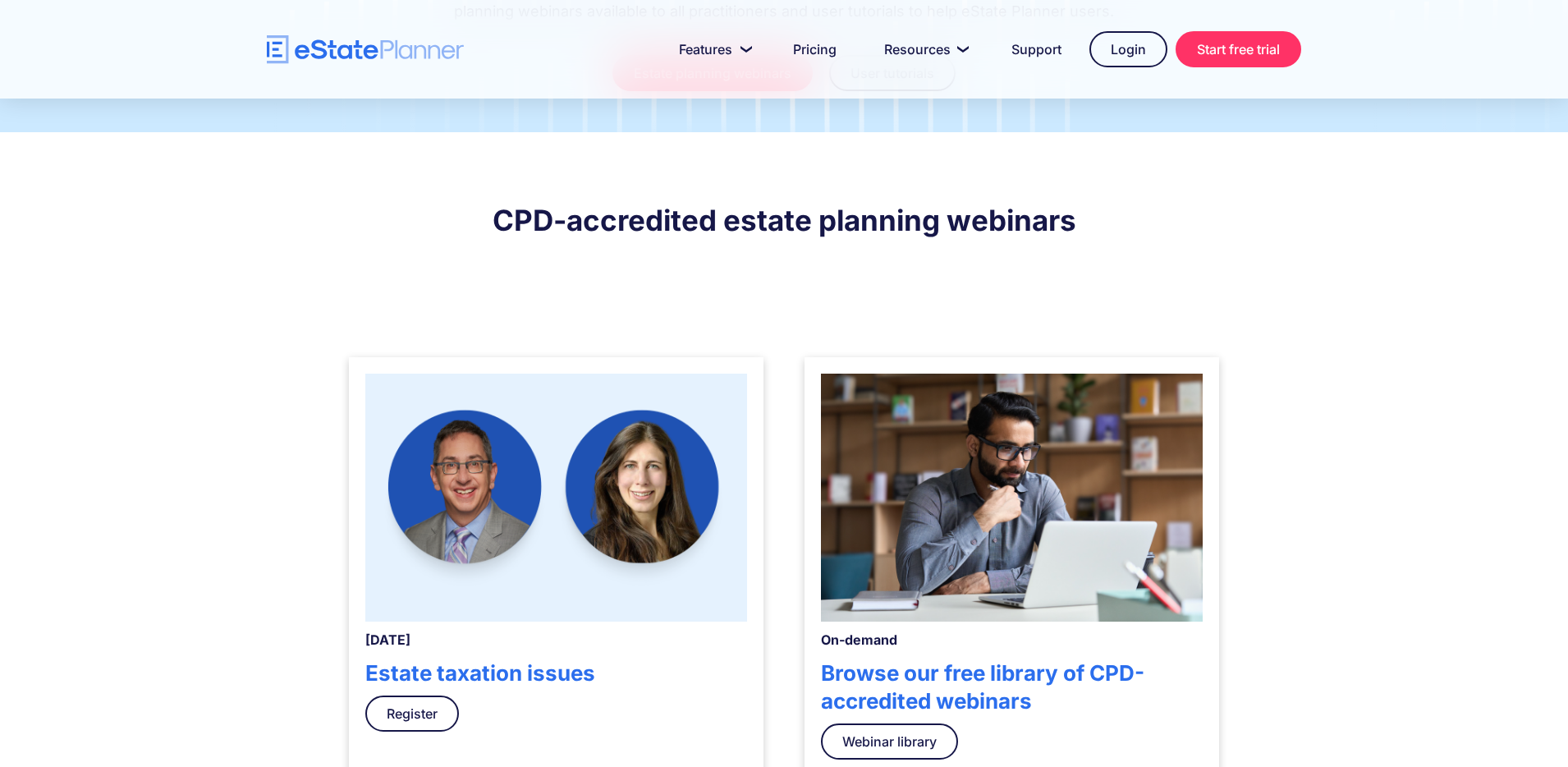
click at [671, 448] on img at bounding box center [556, 497] width 382 height 248
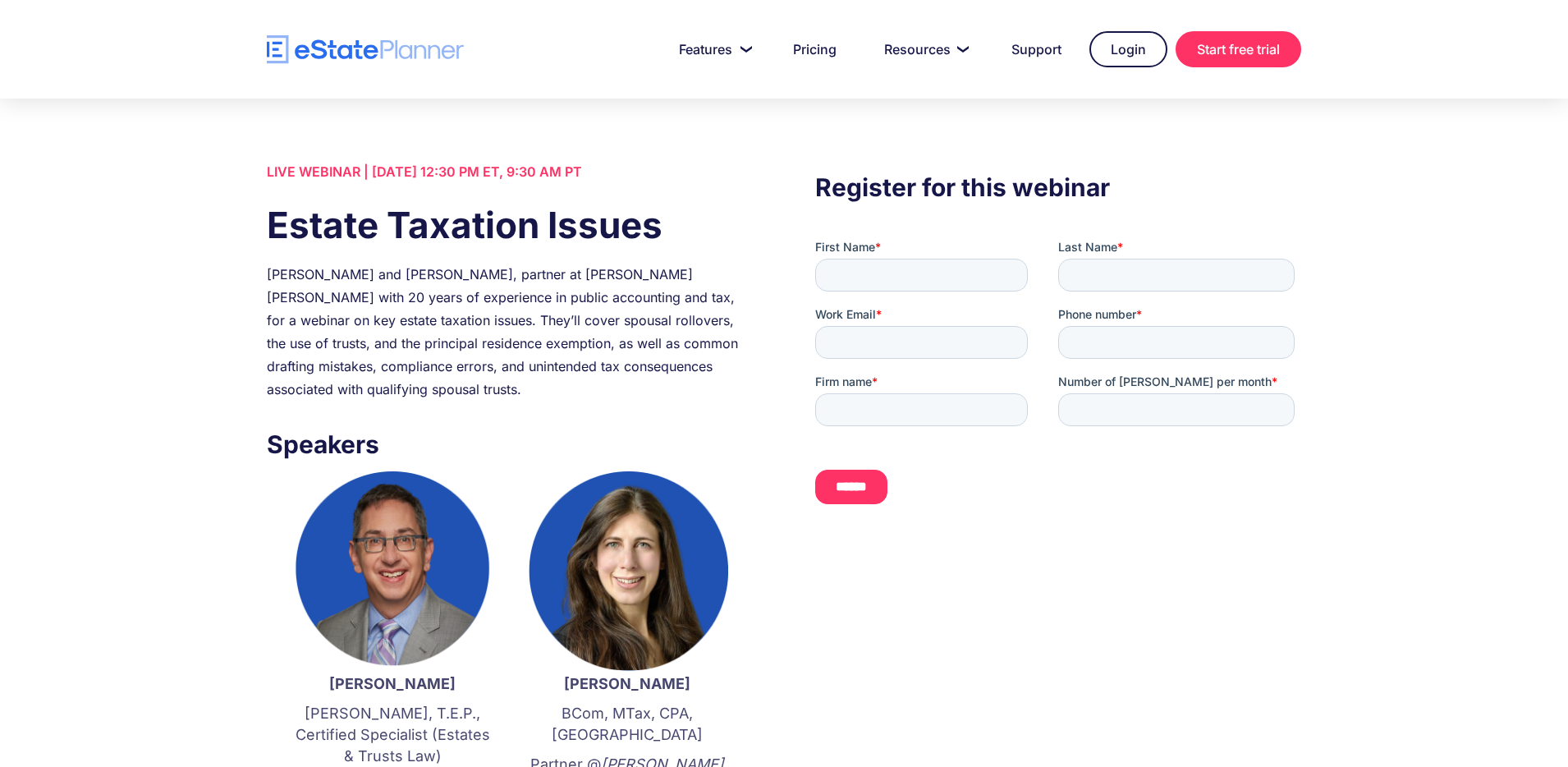
click at [475, 314] on div "Join Jordan Atin and Marissa Verskin, partner at Crowe Soberman with 20 years o…" at bounding box center [510, 332] width 486 height 138
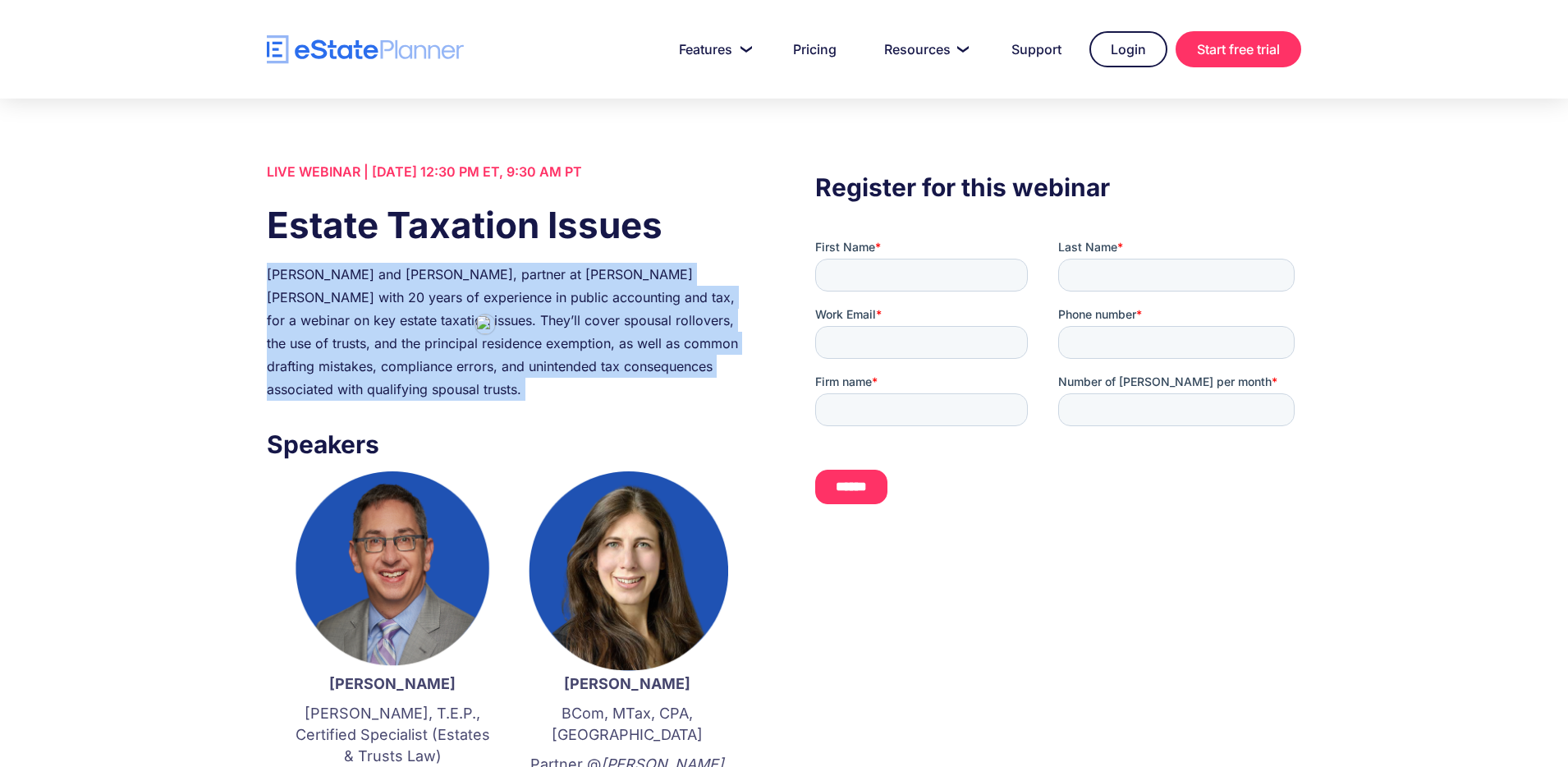
click at [475, 314] on div "Join Jordan Atin and Marissa Verskin, partner at Crowe Soberman with 20 years o…" at bounding box center [510, 332] width 486 height 138
copy div "Join Jordan Atin and Marissa Verskin, partner at Crowe Soberman with 20 years o…"
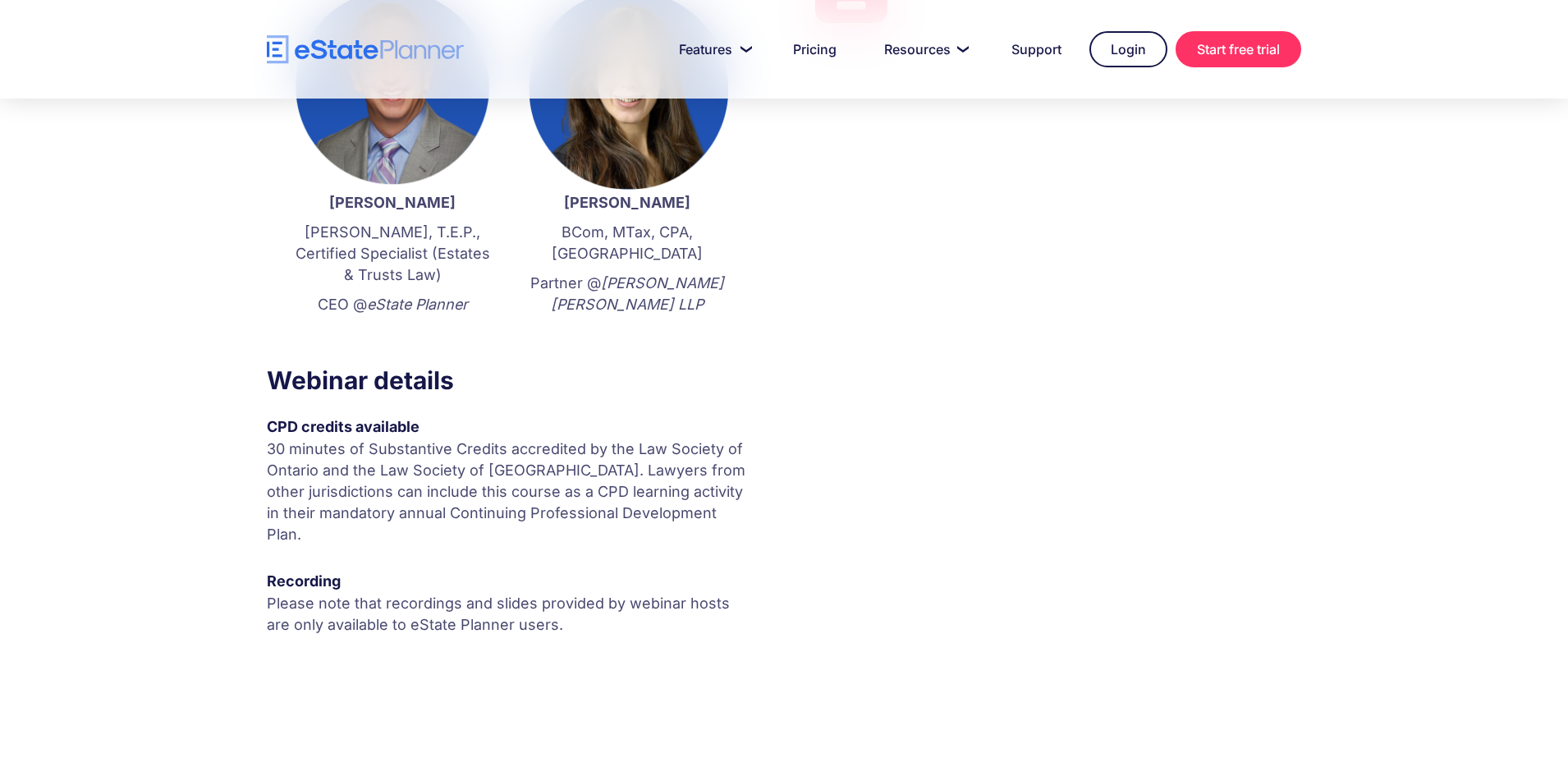
scroll to position [485, 0]
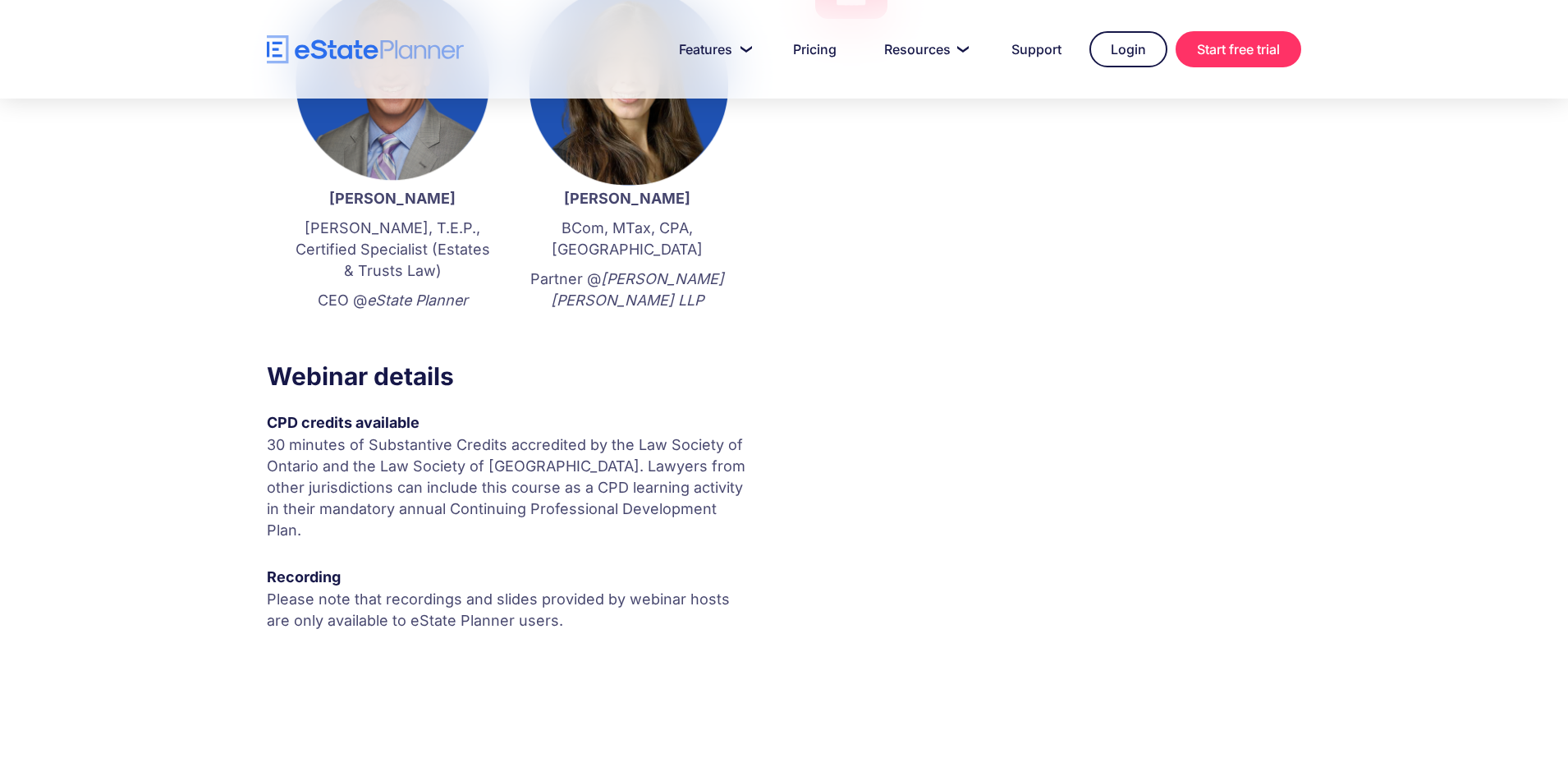
click at [451, 461] on p "30 minutes of Substantive Credits accredited by the Law Society of Ontario and …" at bounding box center [510, 488] width 486 height 107
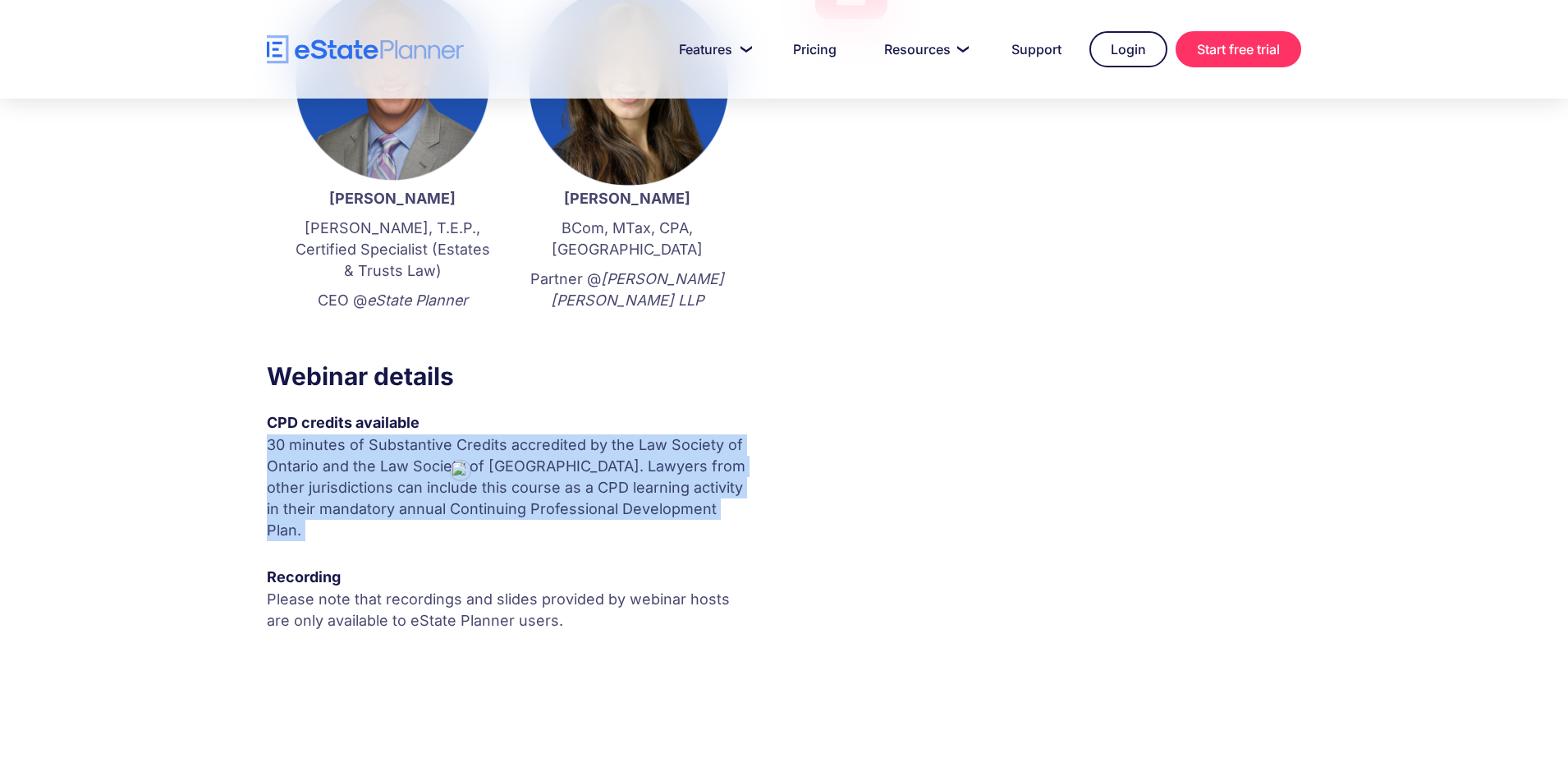
click at [451, 461] on p "30 minutes of Substantive Credits accredited by the Law Society of Ontario and …" at bounding box center [510, 488] width 486 height 107
copy p "30 minutes of Substantive Credits accredited by the Law Society of Ontario and …"
